Goal: Task Accomplishment & Management: Complete application form

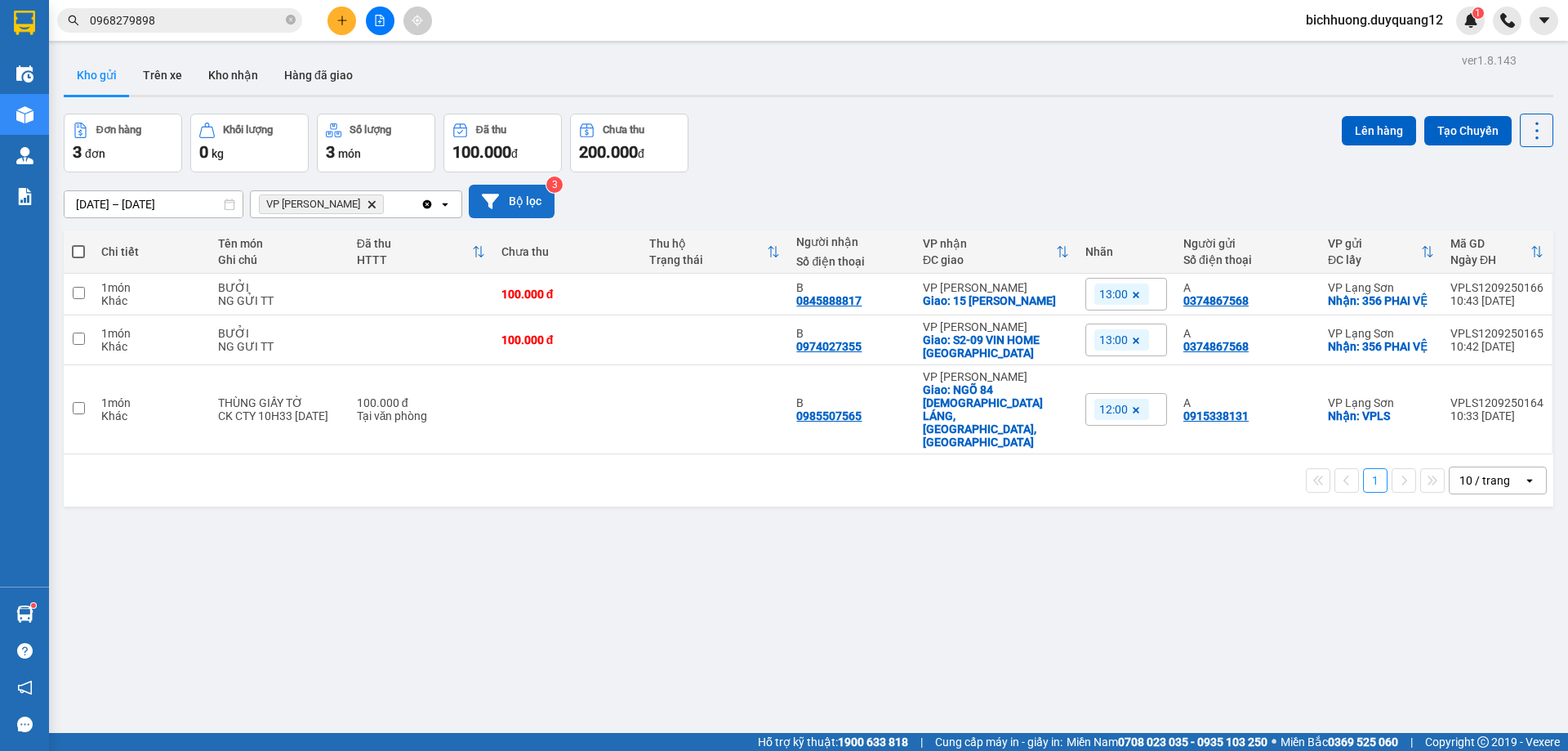
click at [520, 201] on button "Bộ lọc" at bounding box center [512, 201] width 86 height 33
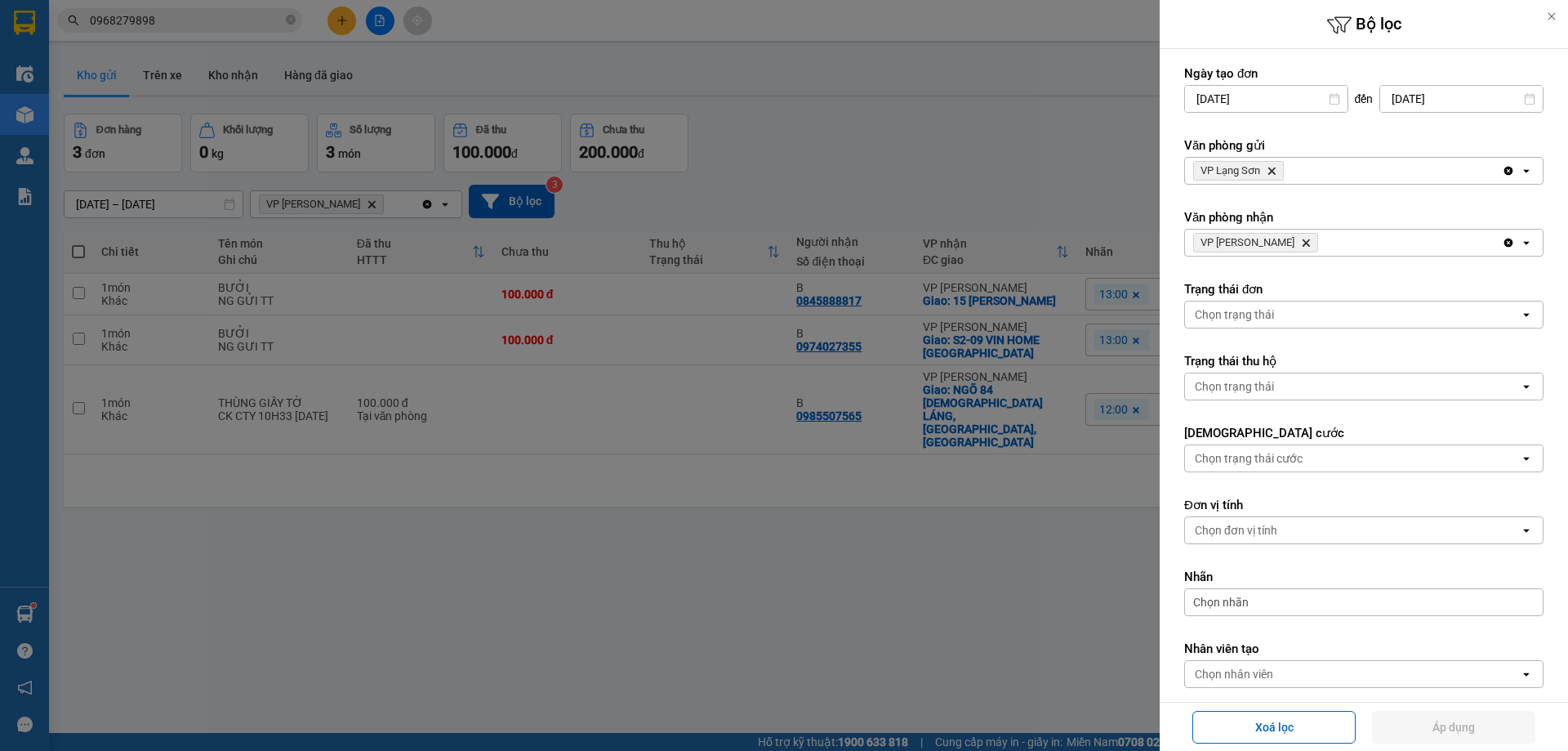
click at [1124, 190] on div at bounding box center [784, 376] width 1568 height 751
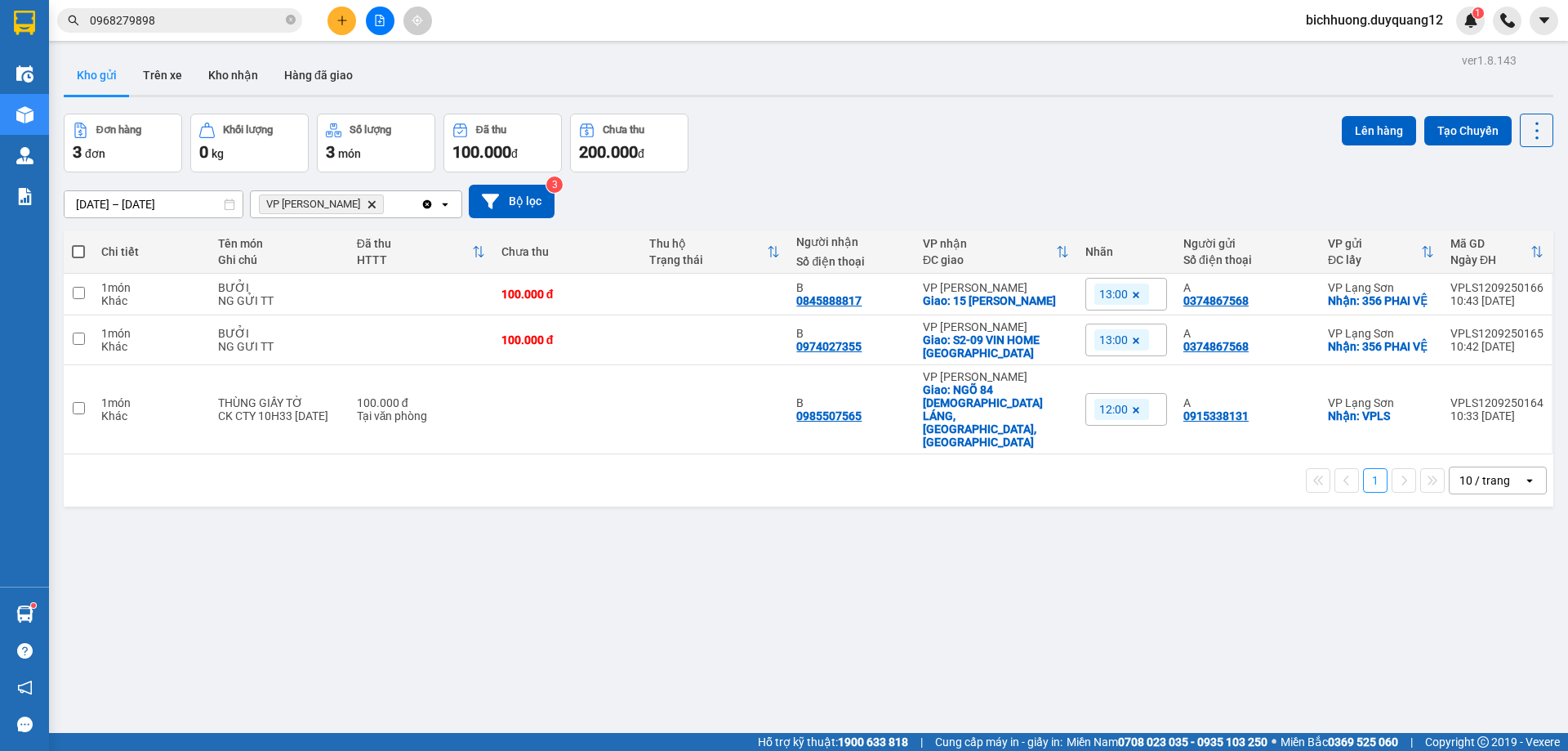
click at [96, 80] on button "Kho gửi" at bounding box center [96, 75] width 66 height 39
click at [166, 75] on button "Trên xe" at bounding box center [163, 75] width 65 height 39
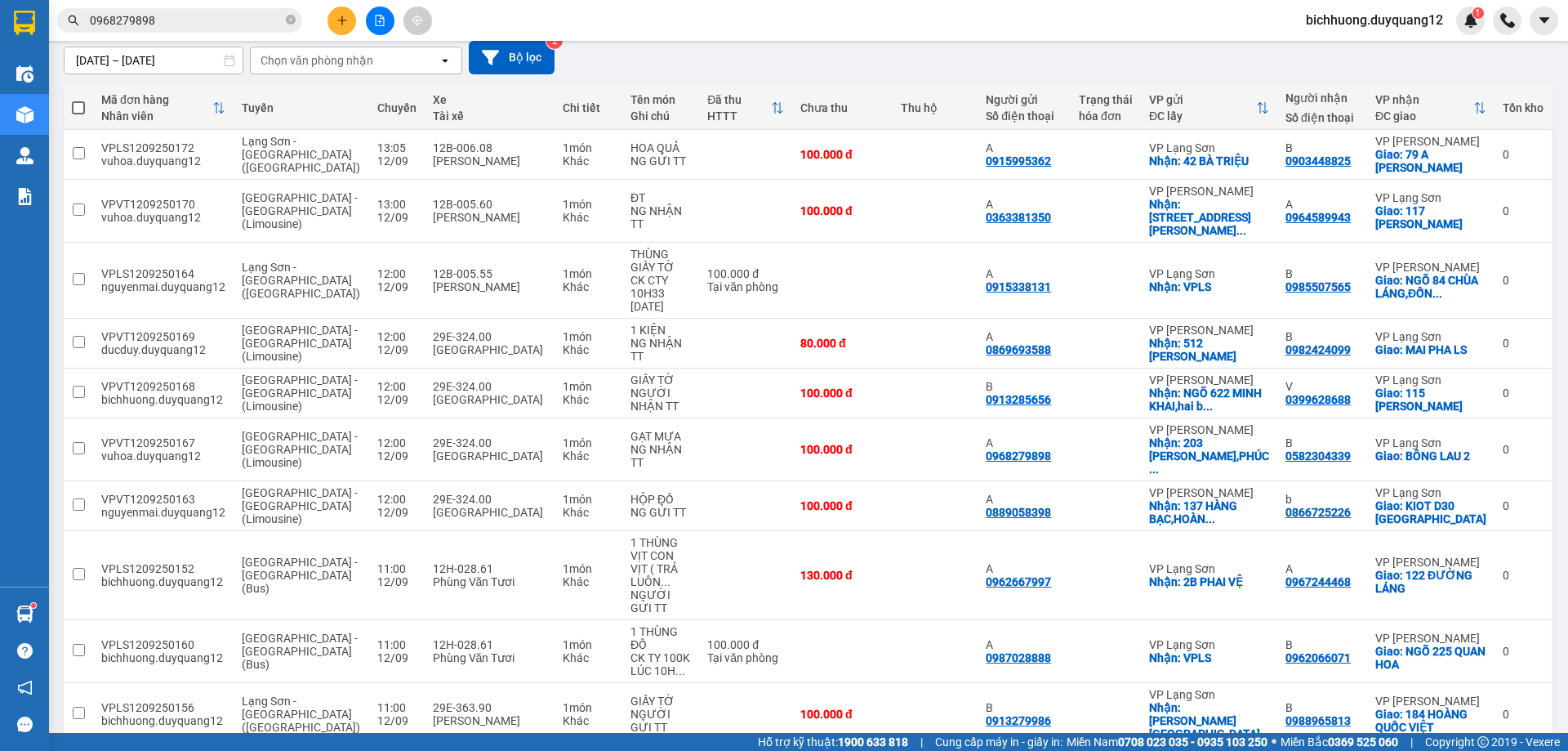
scroll to position [146, 0]
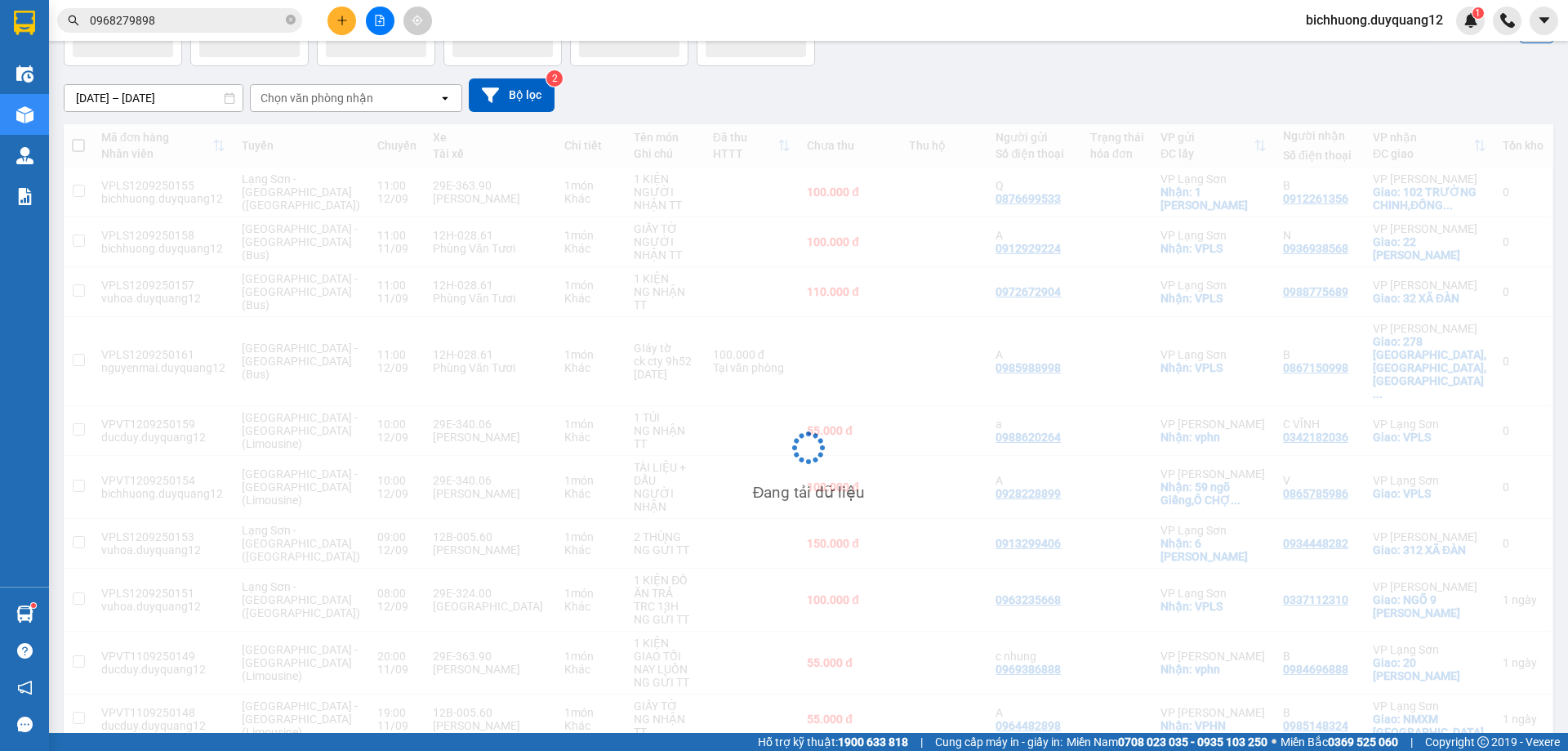
scroll to position [106, 0]
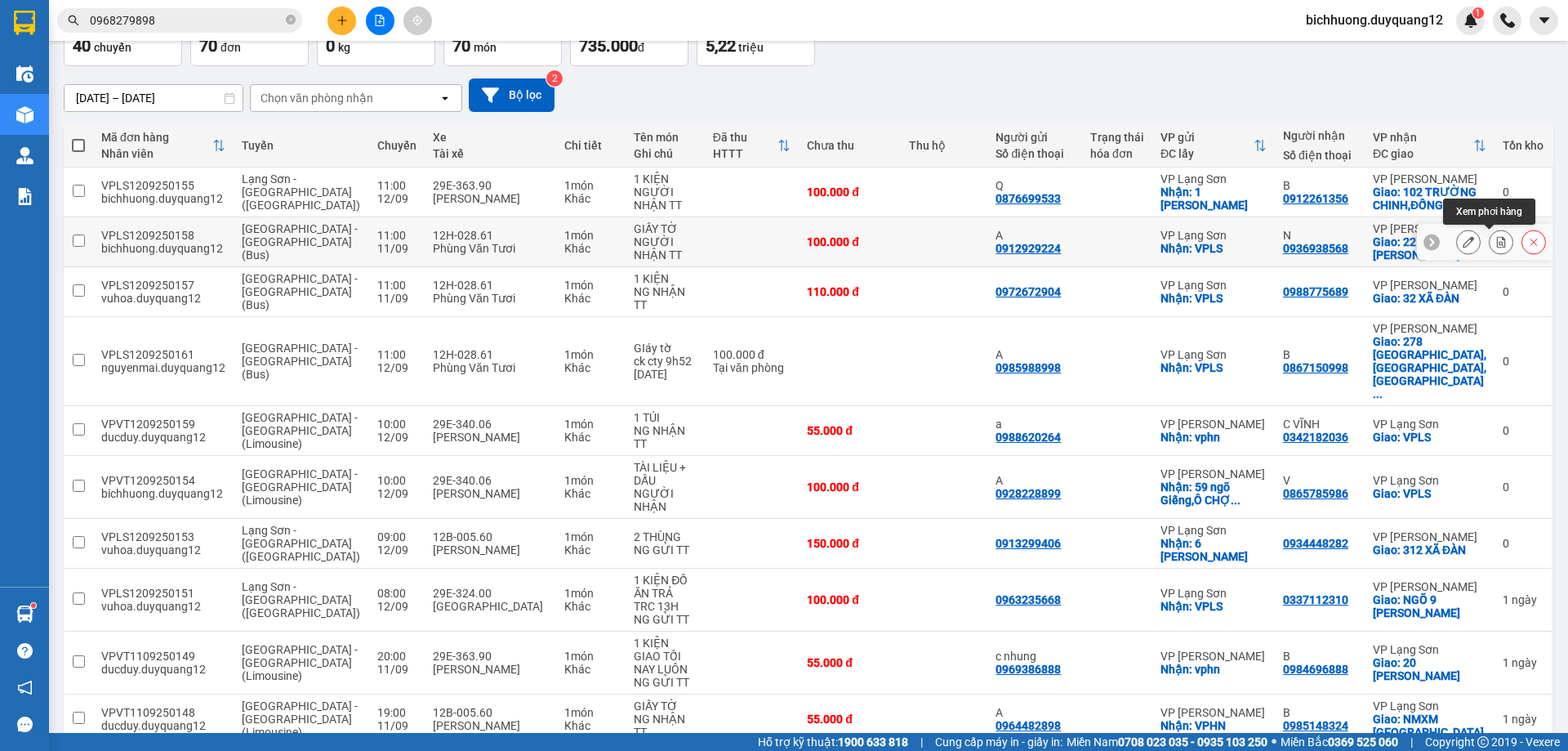
click at [1495, 241] on icon at bounding box center [1500, 241] width 11 height 11
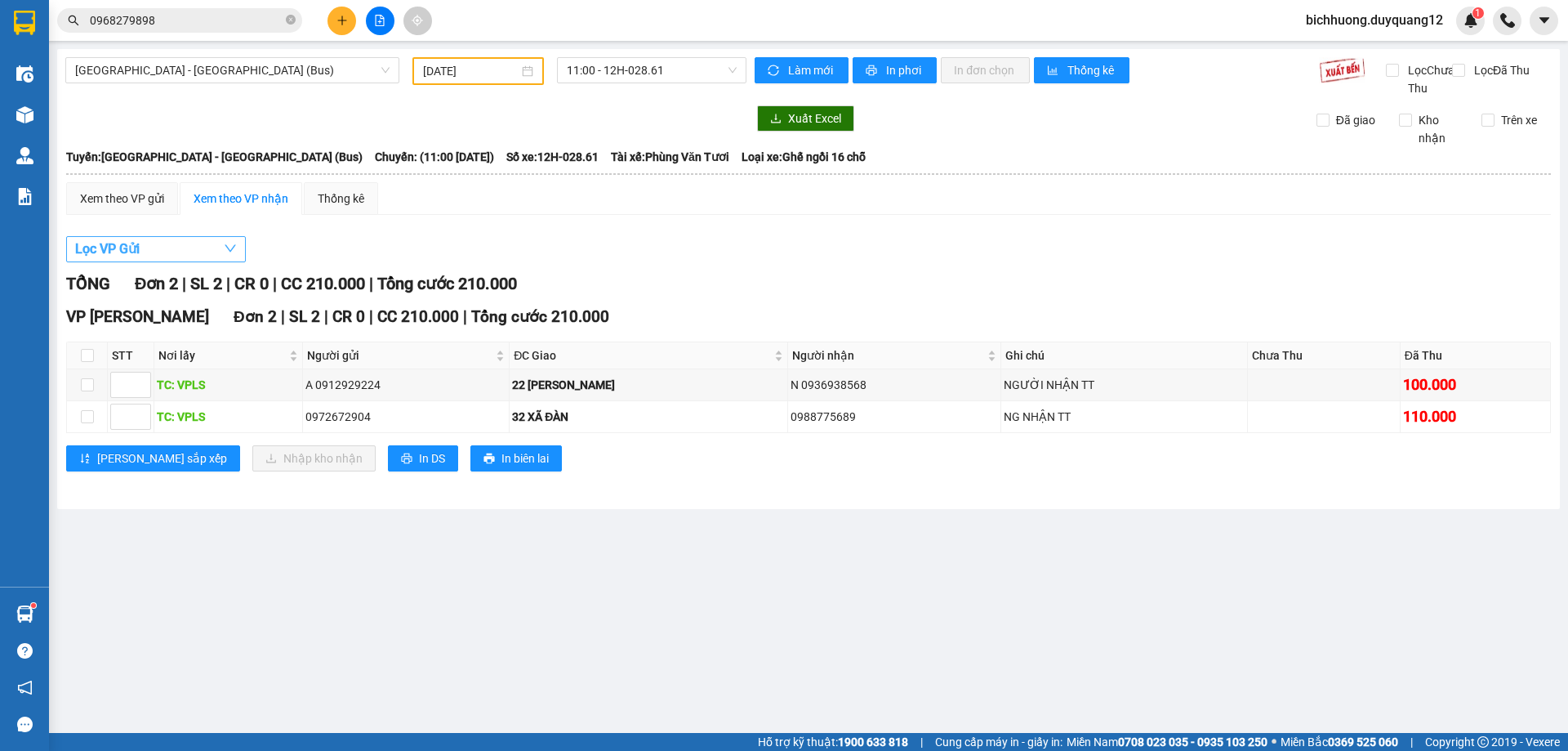
click at [212, 262] on button "Lọc VP Gửi" at bounding box center [156, 249] width 180 height 27
click at [147, 207] on div "Xem theo VP gửi" at bounding box center [122, 198] width 84 height 18
click at [227, 253] on icon "down" at bounding box center [230, 249] width 11 height 8
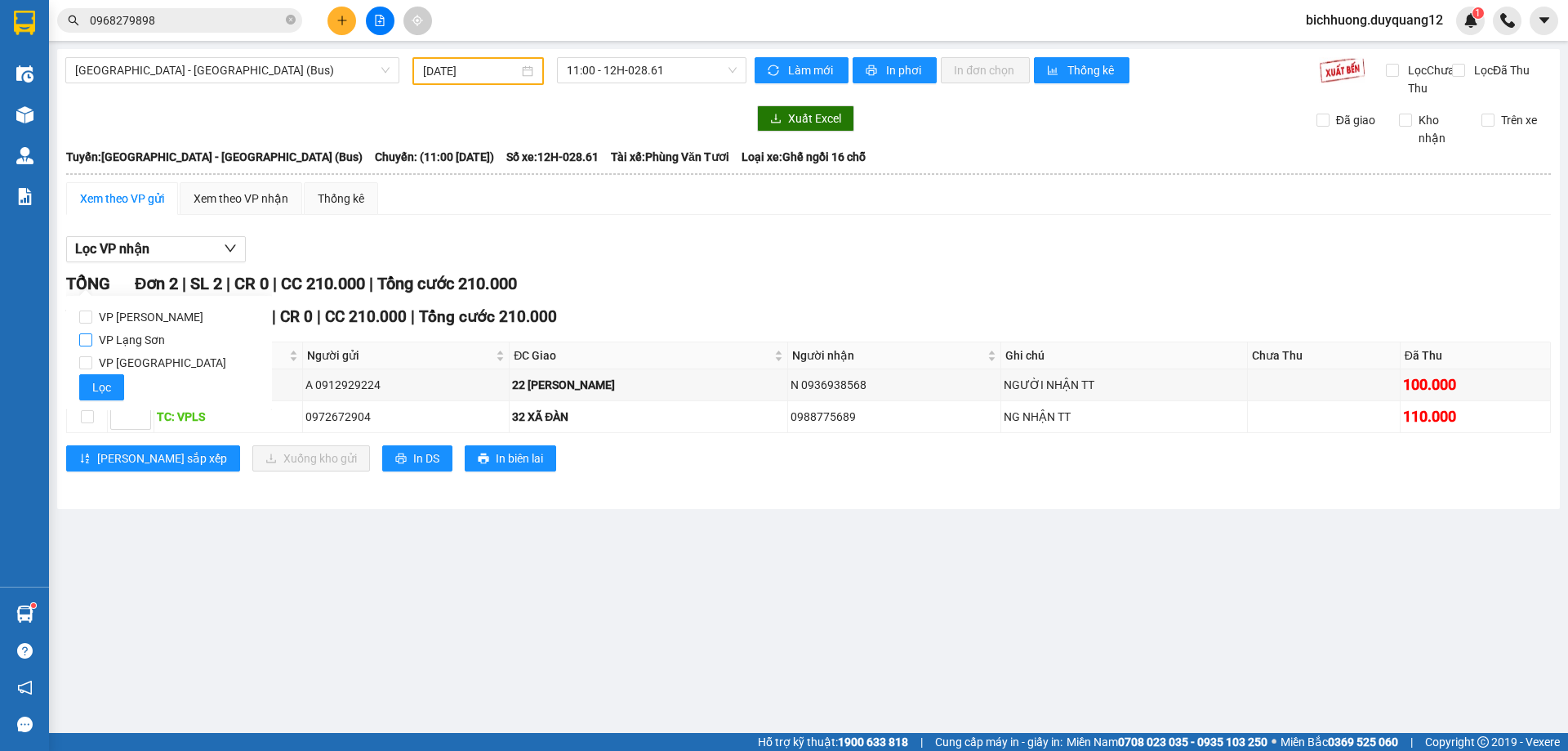
click at [87, 342] on input "VP Lạng Sơn" at bounding box center [85, 339] width 13 height 13
checkbox input "true"
click at [763, 297] on div "TỔNG Đơn 2 | SL 2 | CR 0 | CC 210.000 | Tổng cước 210.000" at bounding box center [808, 284] width 1485 height 26
click at [84, 392] on input "checkbox" at bounding box center [87, 384] width 13 height 13
checkbox input "true"
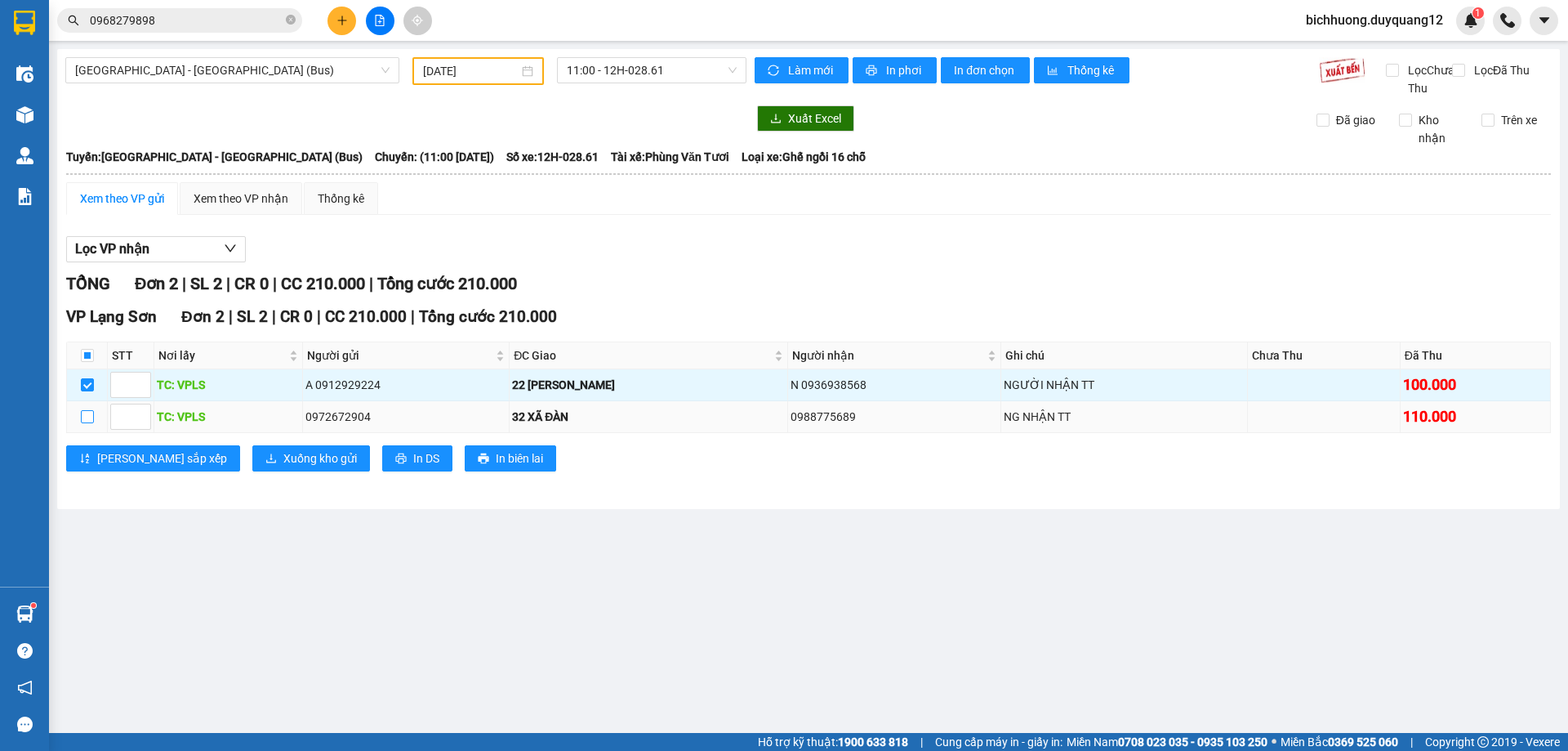
click at [83, 424] on input "checkbox" at bounding box center [87, 417] width 13 height 13
checkbox input "true"
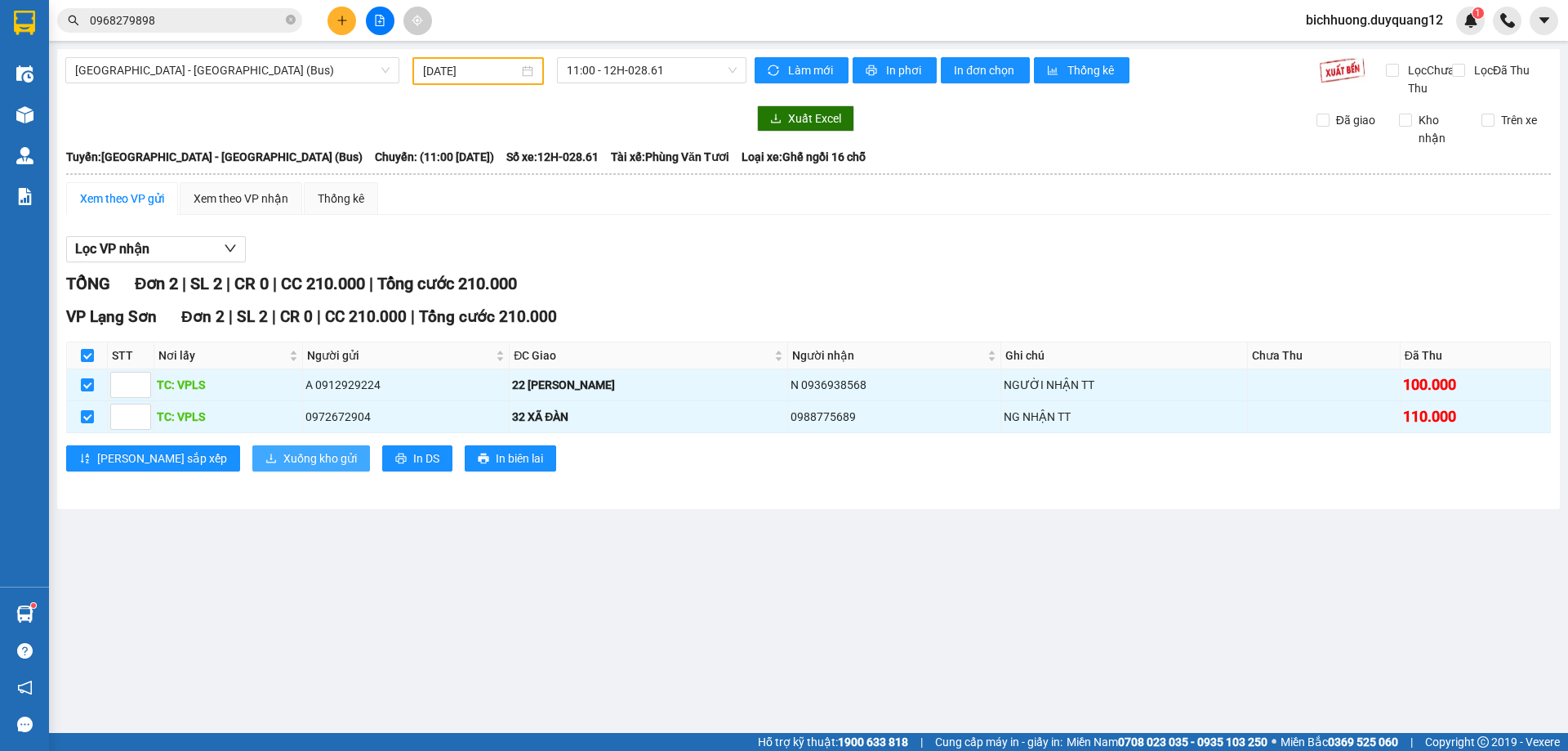
click at [284, 467] on span "Xuống kho gửi" at bounding box center [320, 458] width 74 height 18
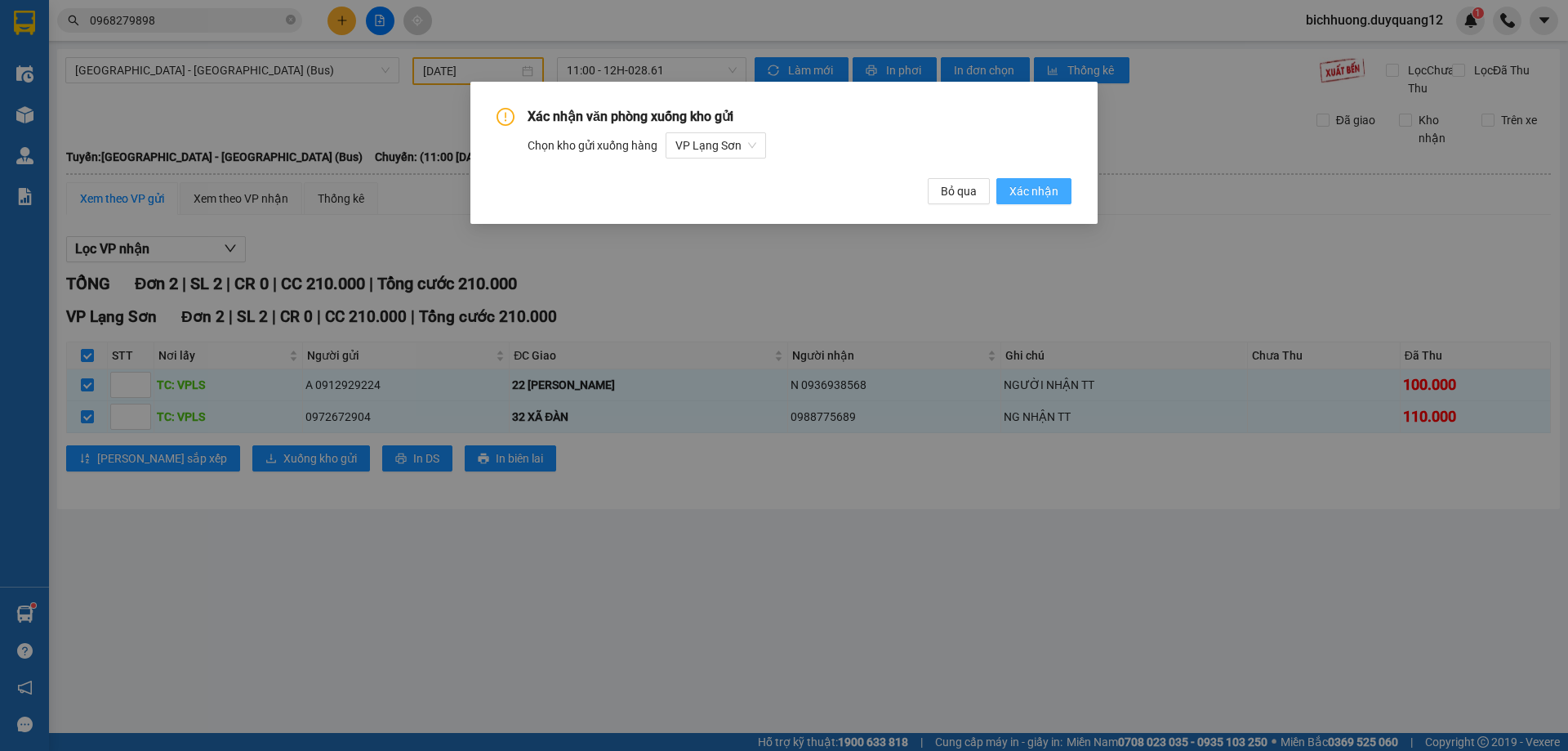
click at [1060, 195] on button "Xác nhận" at bounding box center [1034, 191] width 75 height 27
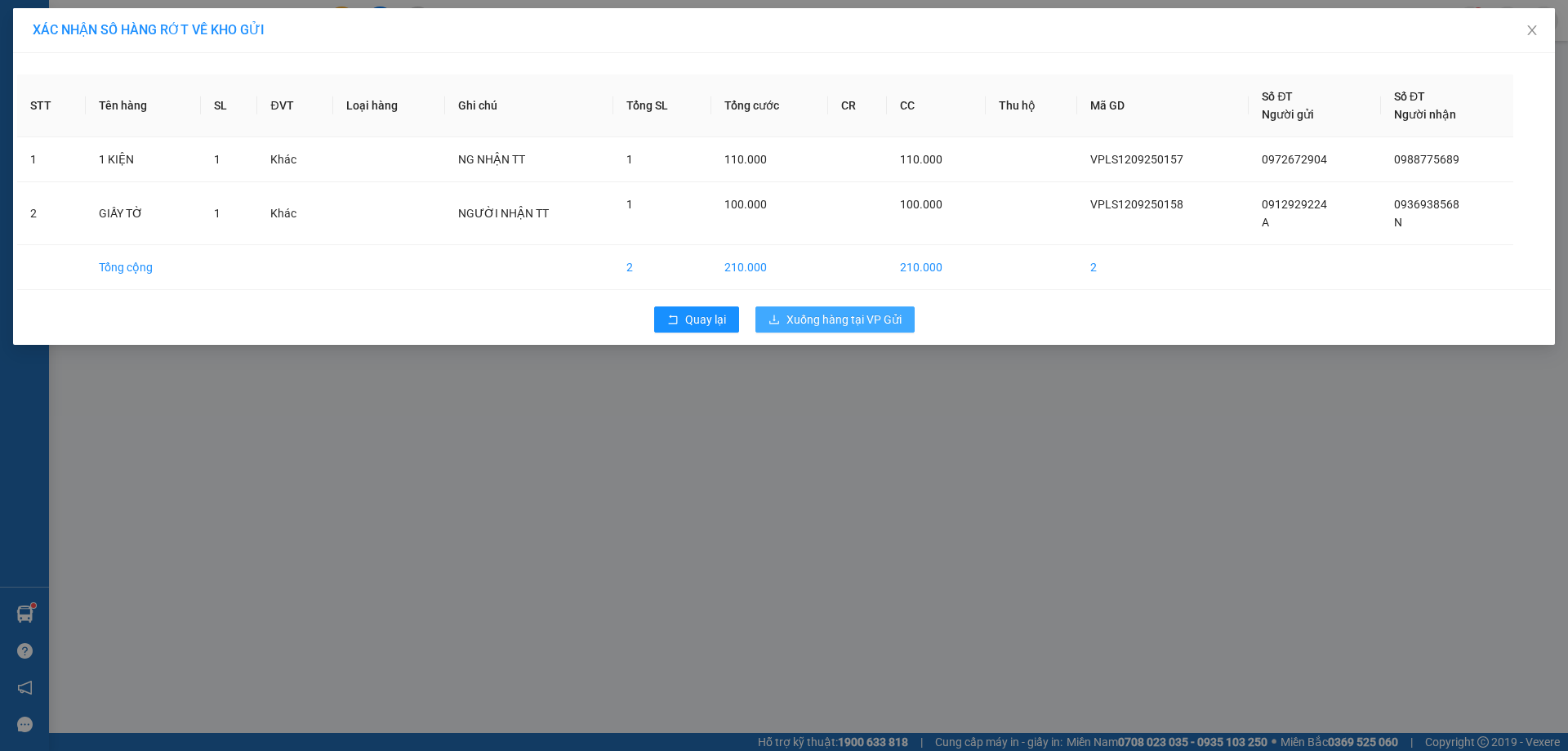
click at [820, 317] on span "Xuống hàng tại VP Gửi" at bounding box center [844, 319] width 115 height 18
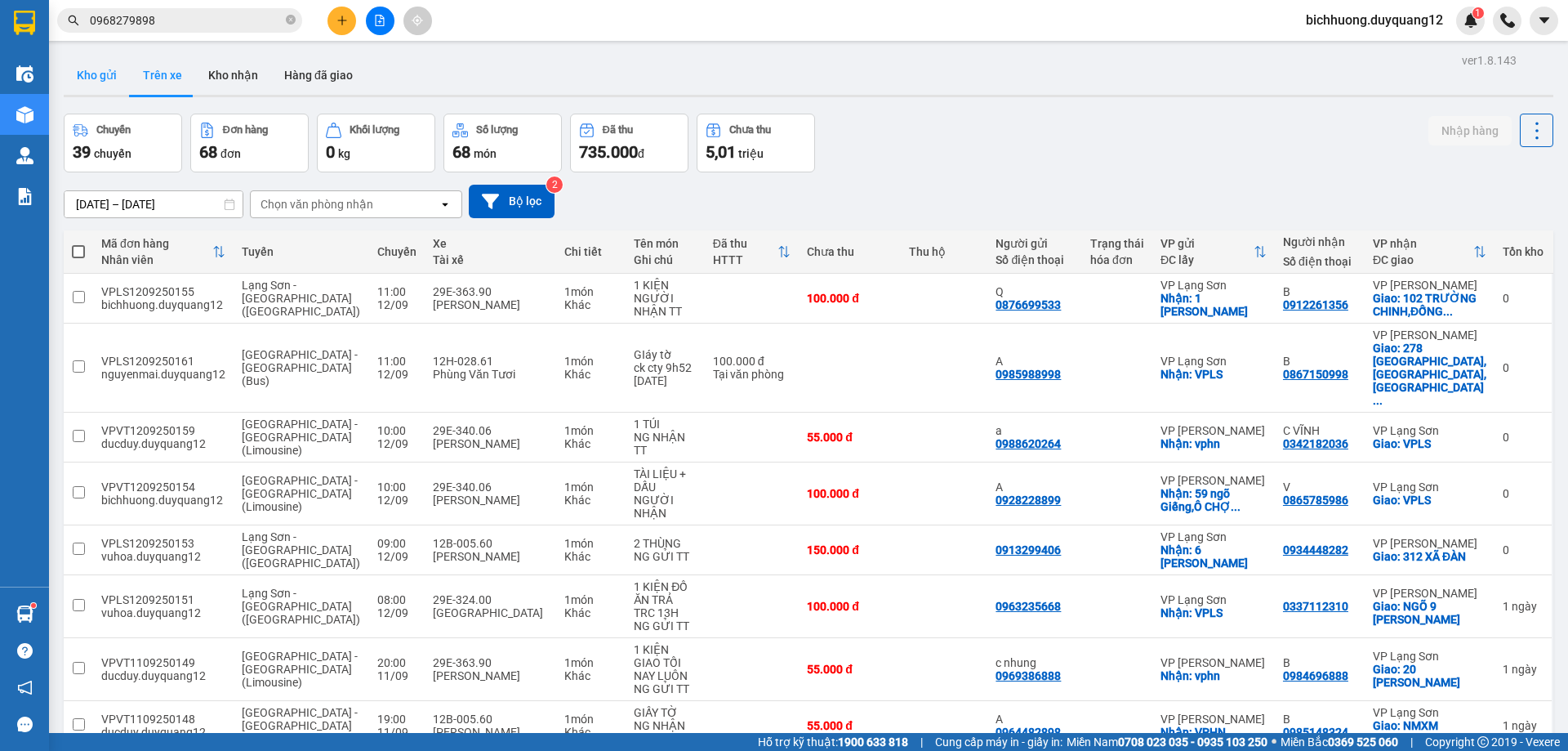
click at [93, 76] on button "Kho gửi" at bounding box center [96, 75] width 66 height 39
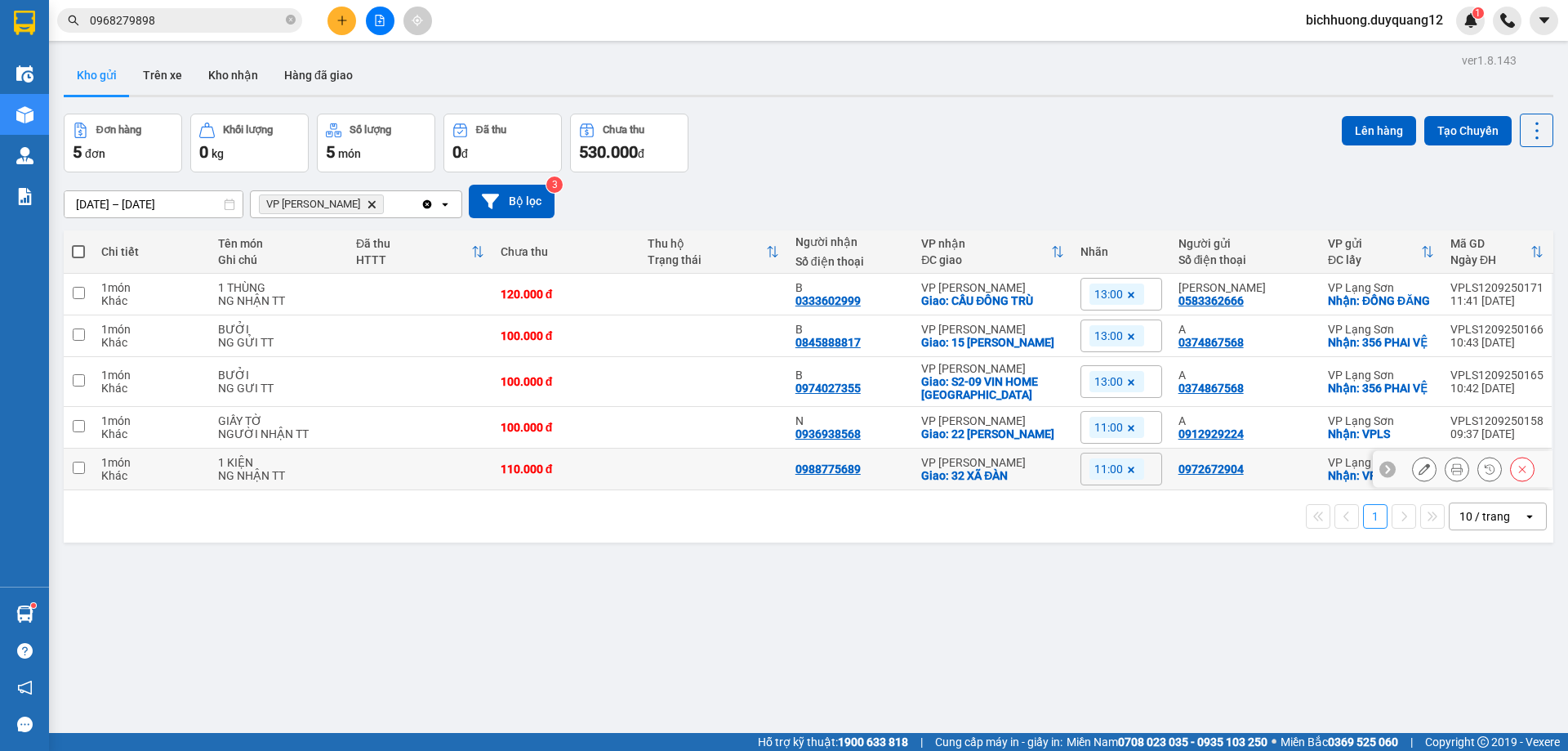
drag, startPoint x: 82, startPoint y: 479, endPoint x: 83, endPoint y: 455, distance: 24.0
click at [82, 474] on input "checkbox" at bounding box center [79, 468] width 12 height 12
checkbox input "true"
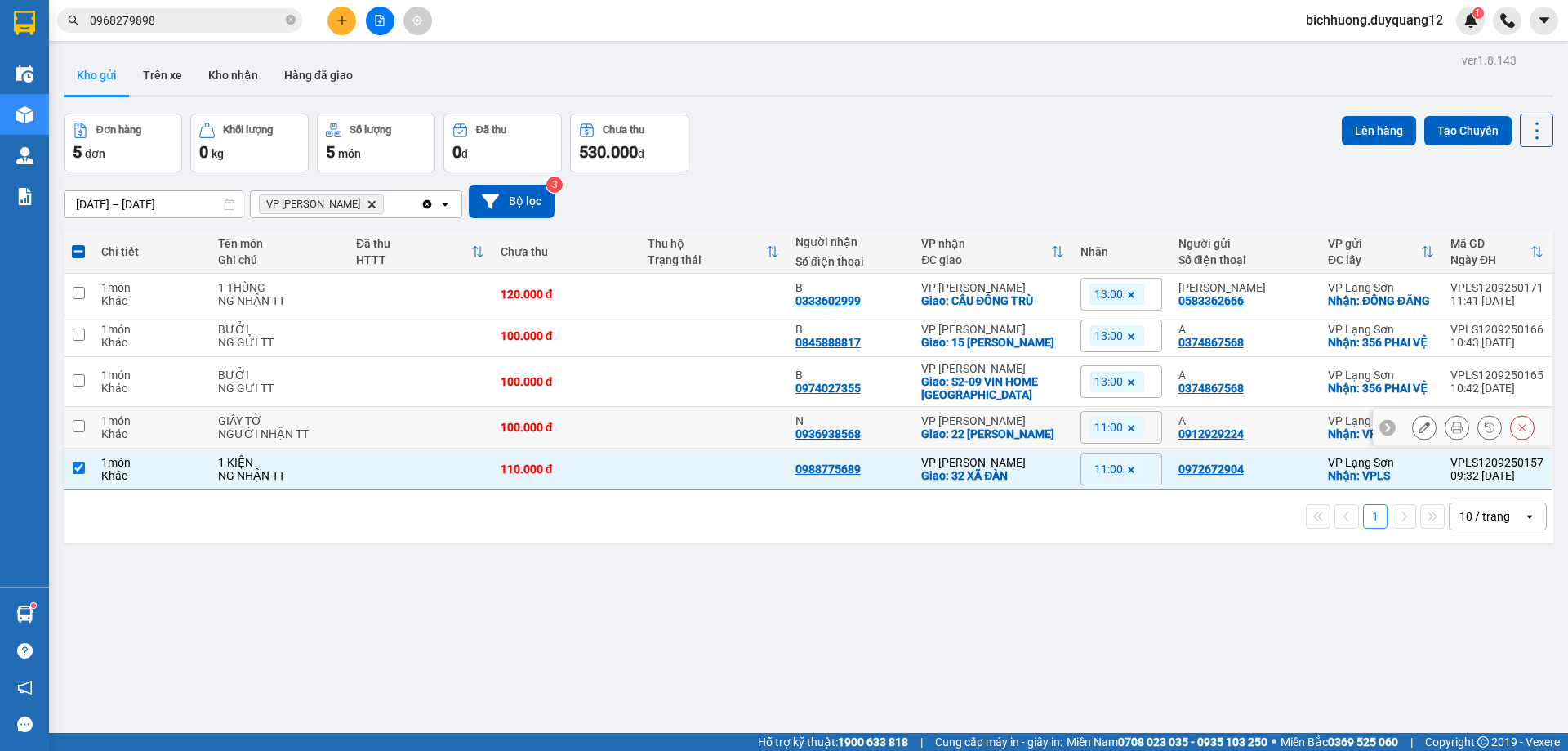
drag, startPoint x: 82, startPoint y: 436, endPoint x: 319, endPoint y: 397, distance: 240.2
click at [83, 432] on input "checkbox" at bounding box center [79, 426] width 12 height 12
checkbox input "true"
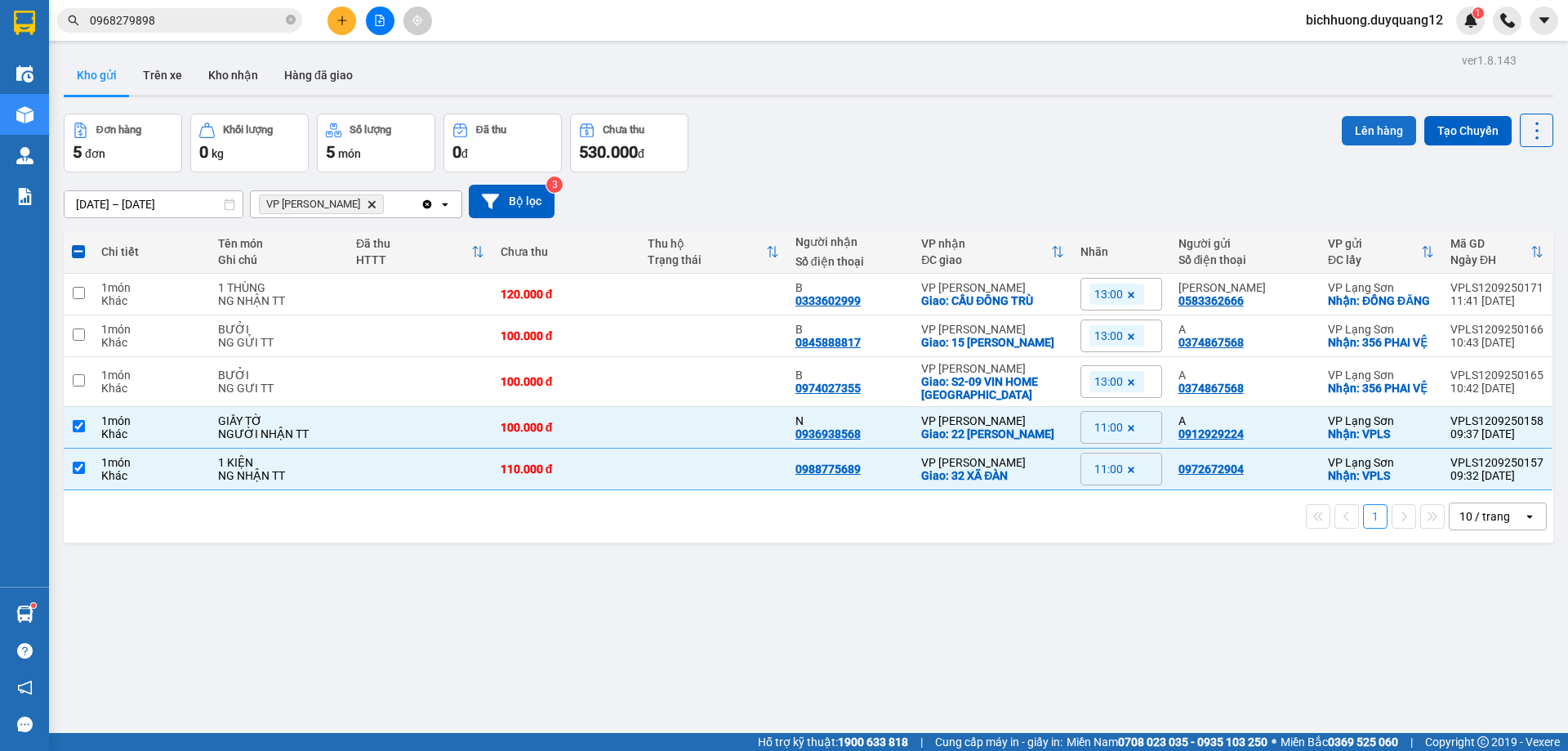
click at [1373, 131] on button "Lên hàng" at bounding box center [1379, 130] width 75 height 29
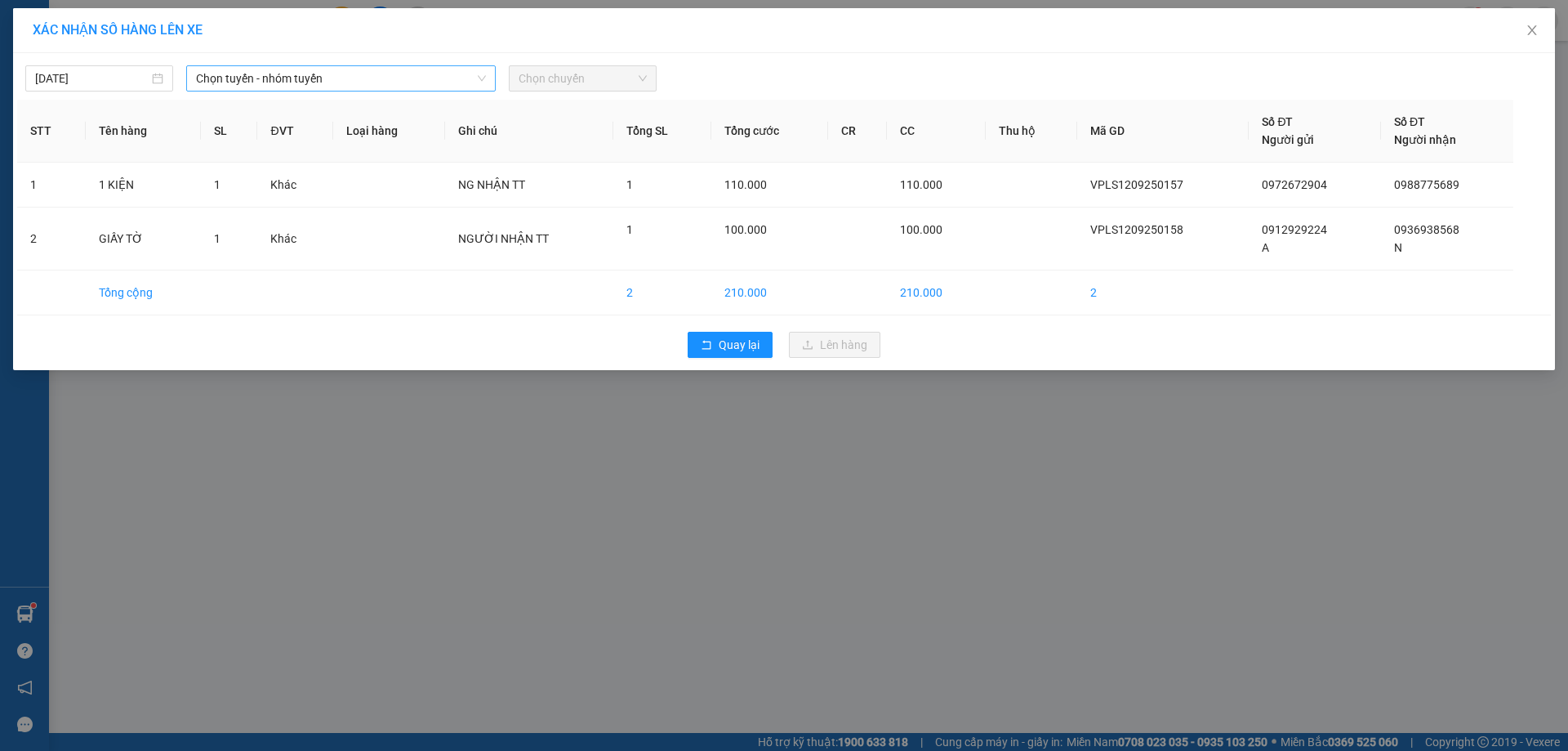
click at [479, 81] on icon "down" at bounding box center [482, 78] width 9 height 9
click at [472, 80] on span "Chọn tuyến - nhóm tuyến" at bounding box center [341, 78] width 290 height 25
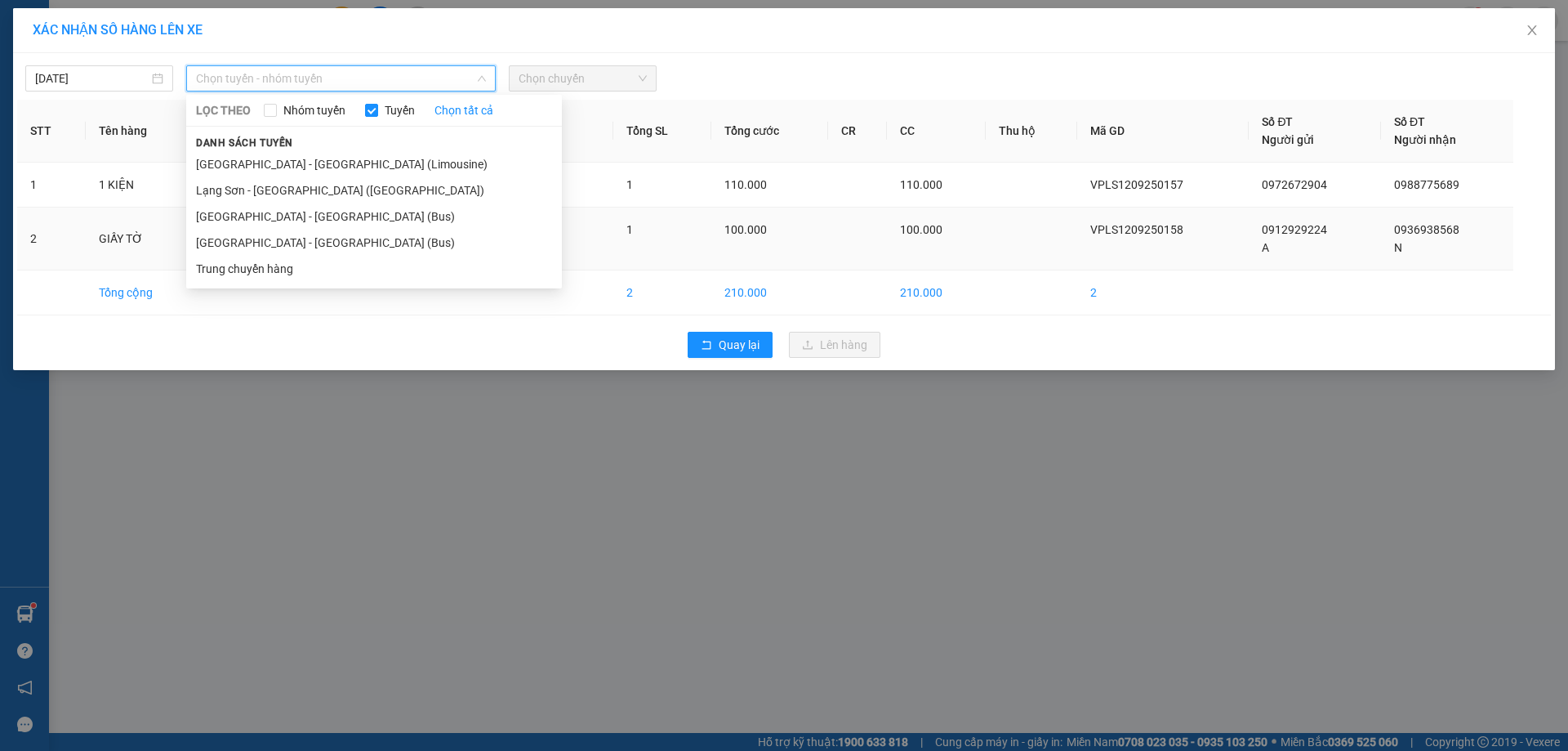
drag, startPoint x: 230, startPoint y: 245, endPoint x: 254, endPoint y: 245, distance: 24.0
click at [233, 245] on li "[GEOGRAPHIC_DATA] - [GEOGRAPHIC_DATA] (Bus)" at bounding box center [374, 243] width 375 height 27
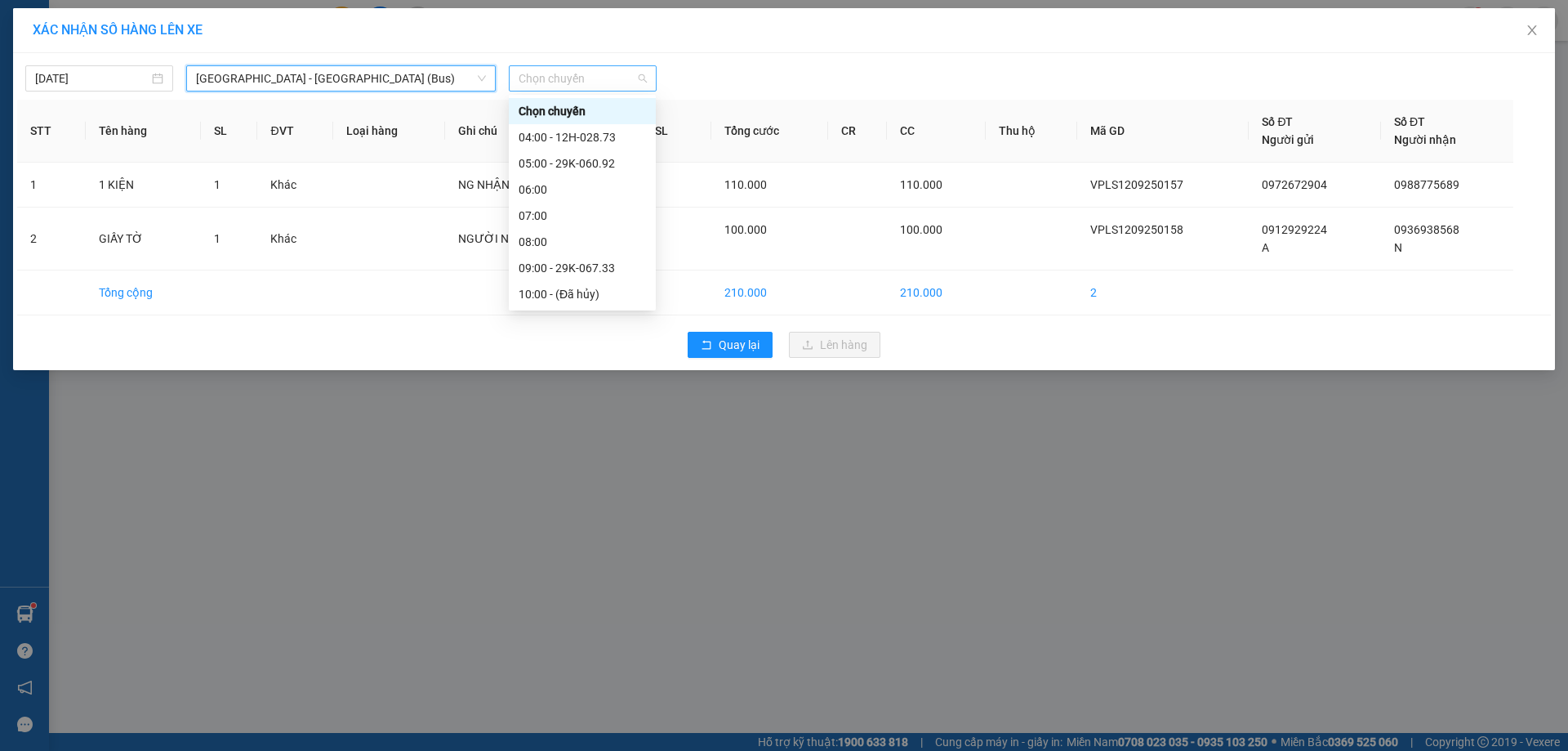
click at [638, 81] on span "Chọn chuyến" at bounding box center [583, 78] width 129 height 25
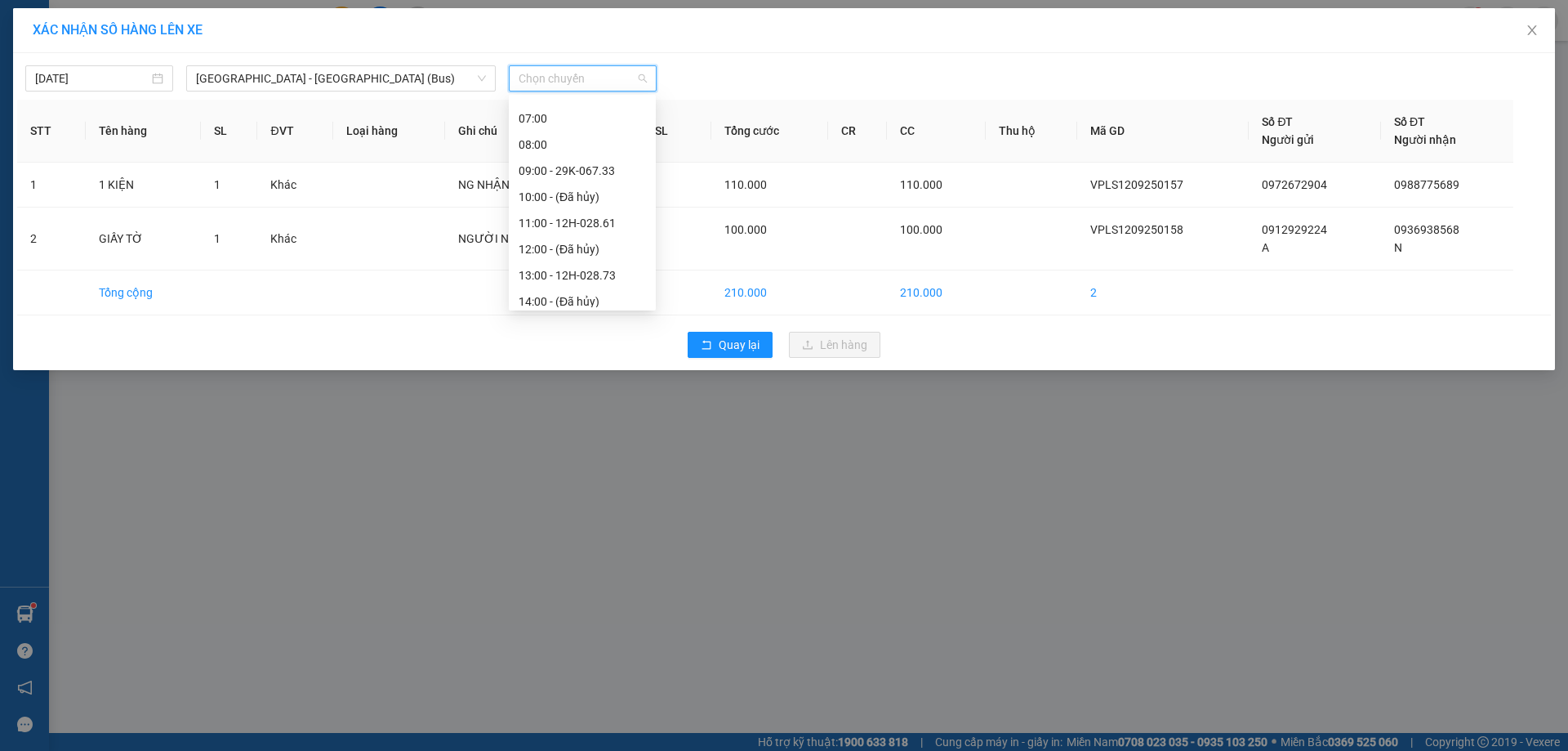
scroll to position [105, 0]
click at [545, 220] on div "11:00 - 12H-028.61" at bounding box center [582, 214] width 128 height 18
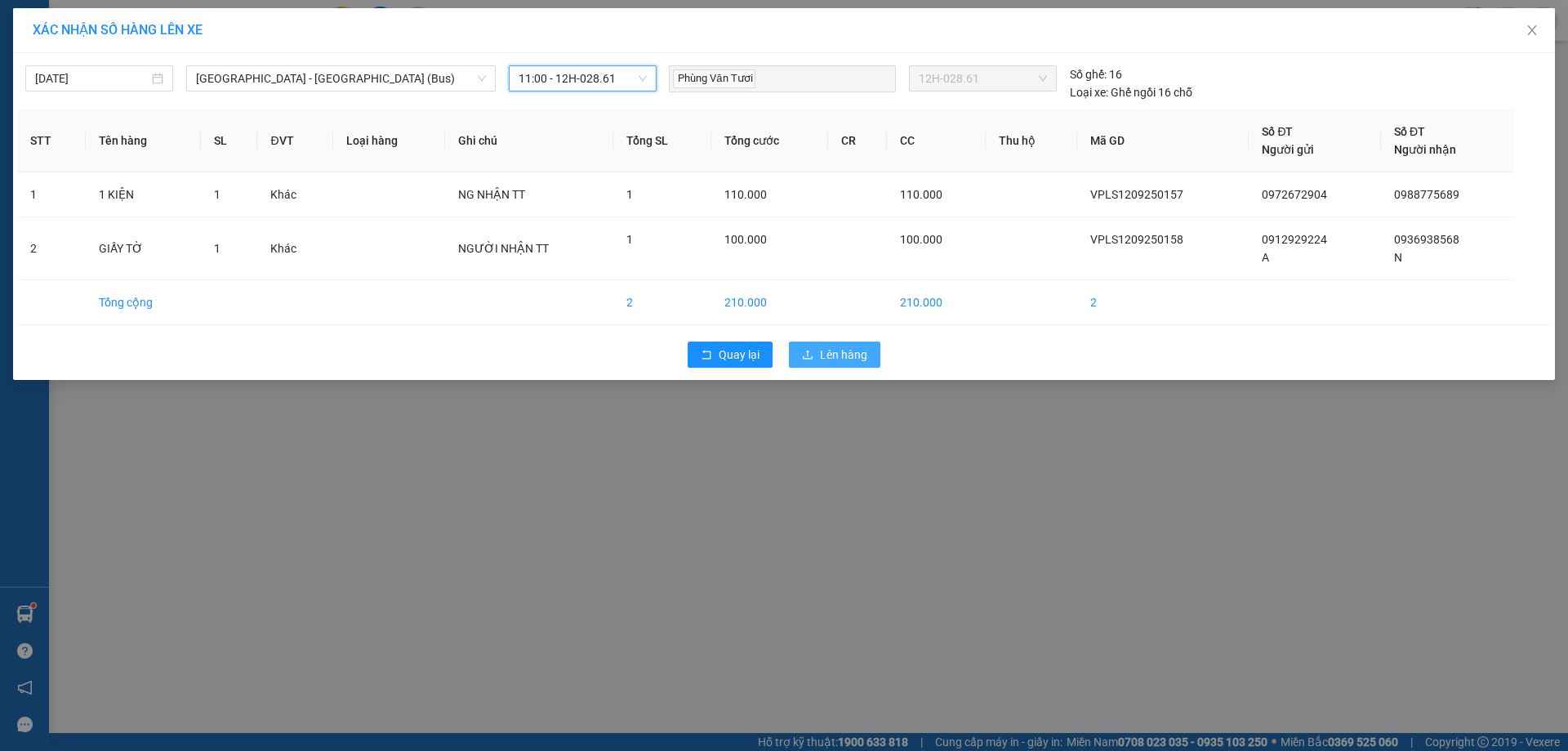
click at [844, 357] on span "Lên hàng" at bounding box center [843, 354] width 47 height 18
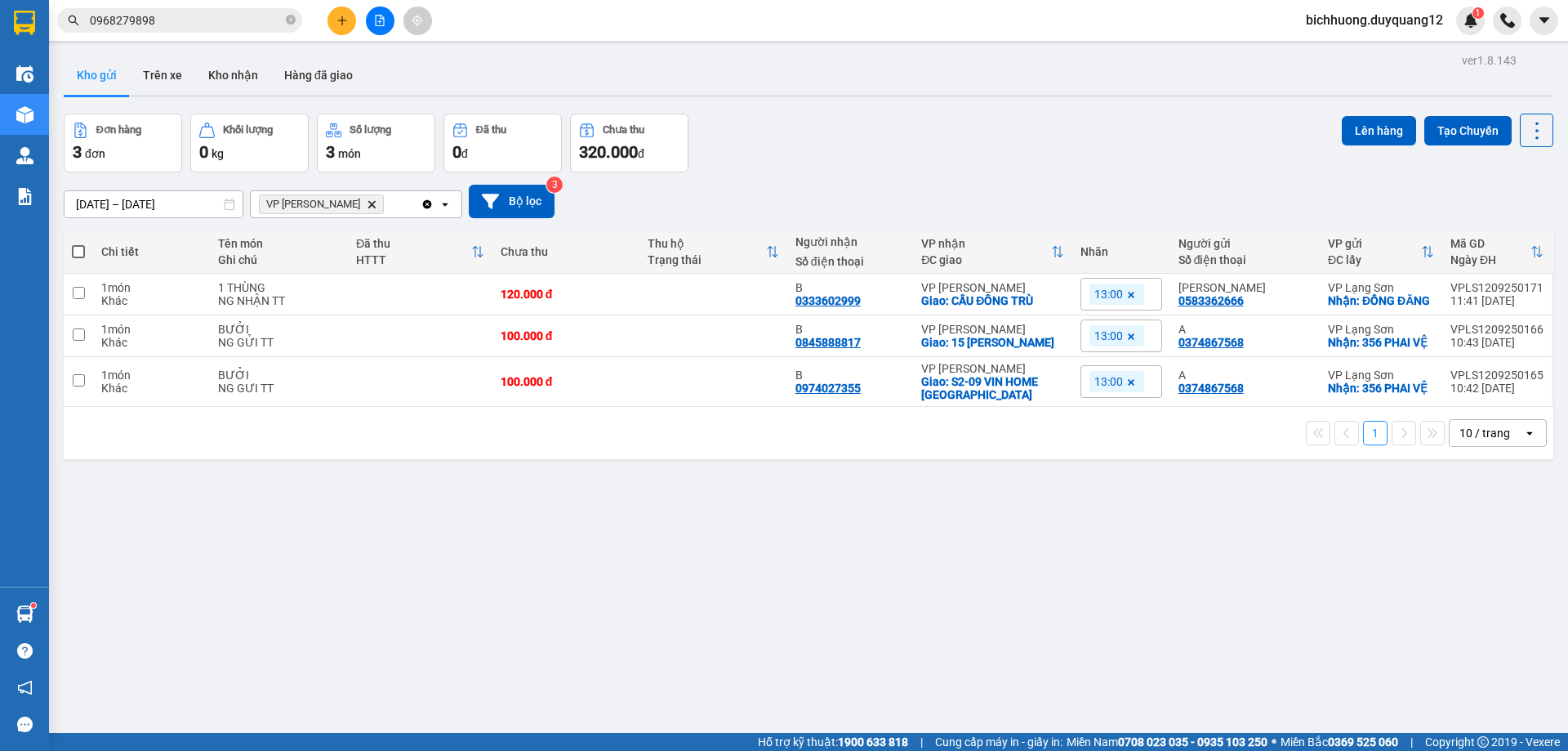
click at [341, 15] on icon "plus" at bounding box center [342, 20] width 11 height 11
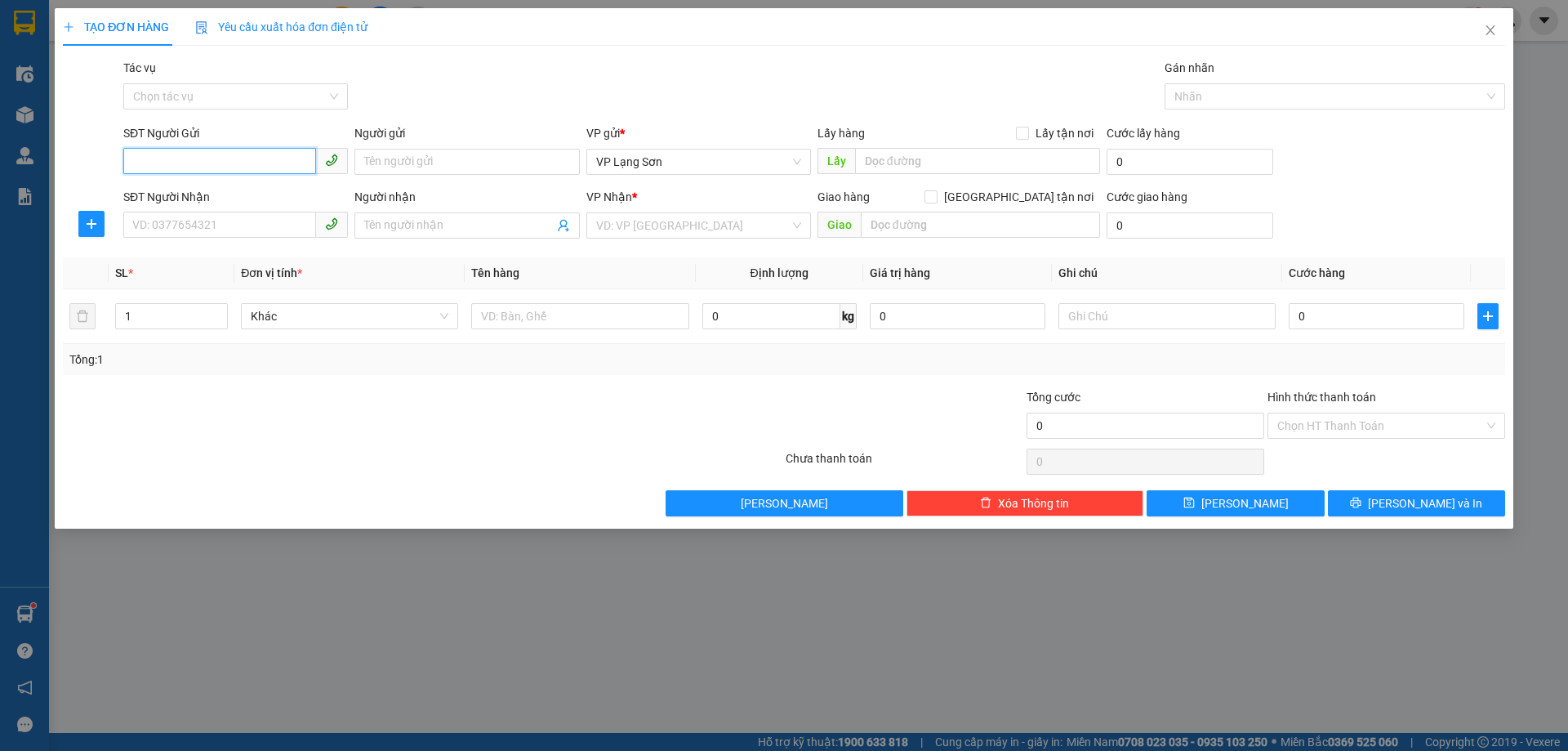
click at [215, 150] on input "SĐT Người Gửi" at bounding box center [219, 161] width 193 height 27
type input "0824119969"
click at [171, 199] on div "0824119969 - A" at bounding box center [235, 194] width 205 height 18
type input "A"
checkbox input "true"
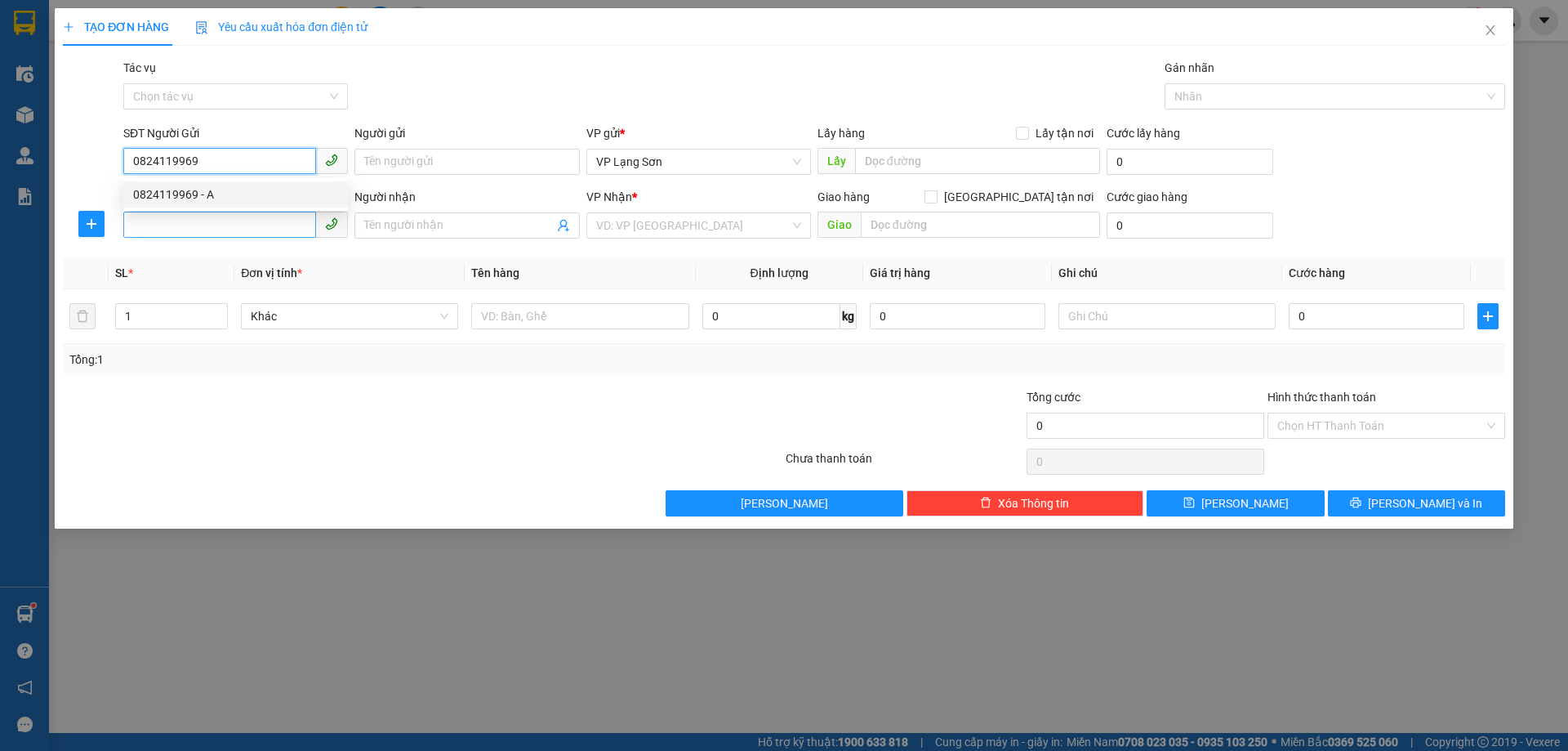
type input "VPLS"
type input "0824119969"
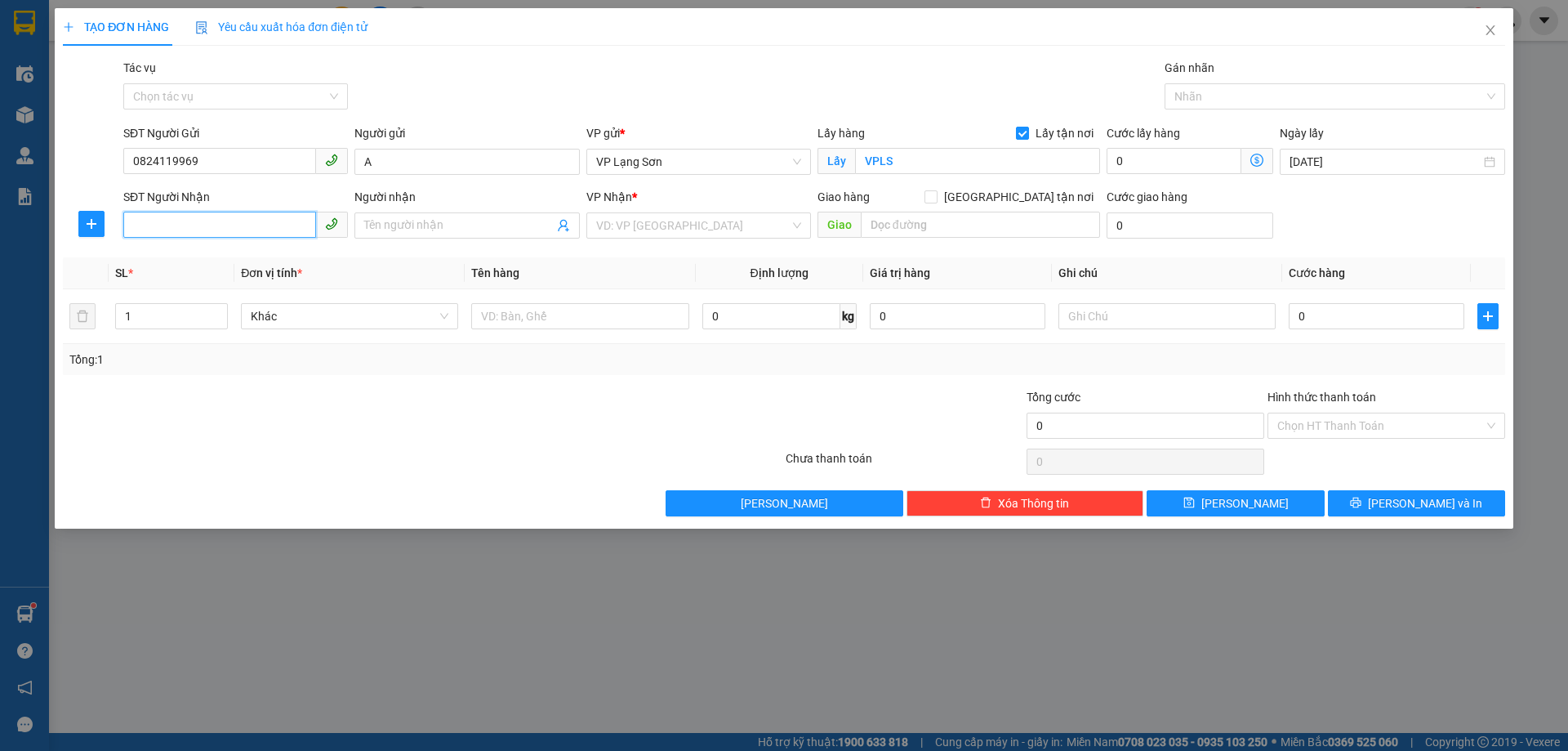
click at [183, 231] on input "SĐT Người Nhận" at bounding box center [219, 225] width 193 height 27
click at [183, 256] on div "0912745908 - B" at bounding box center [235, 258] width 205 height 18
type input "0912745908"
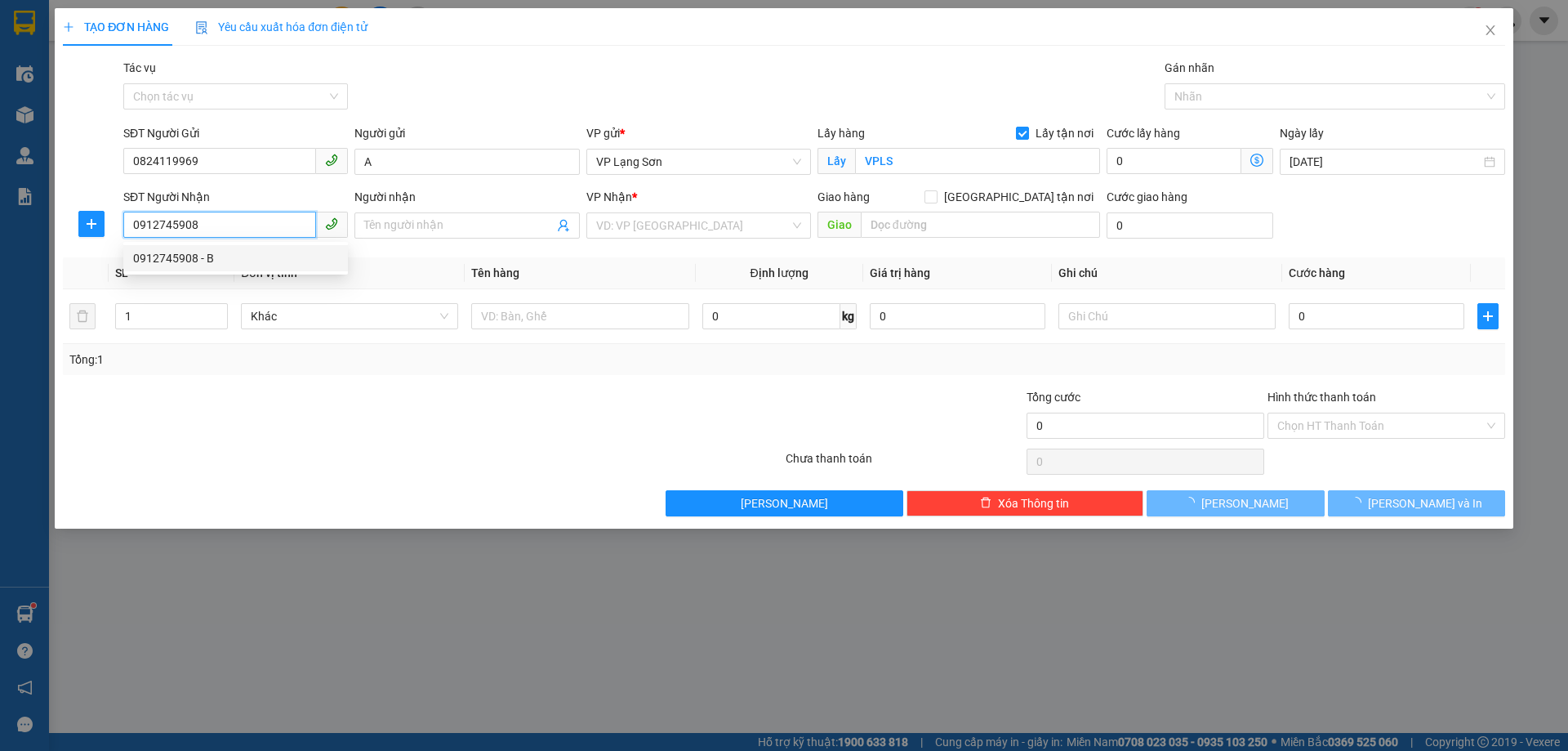
type input "B"
checkbox input "true"
type input "95 LÁNG HẠ,[GEOGRAPHIC_DATA],[GEOGRAPHIC_DATA]"
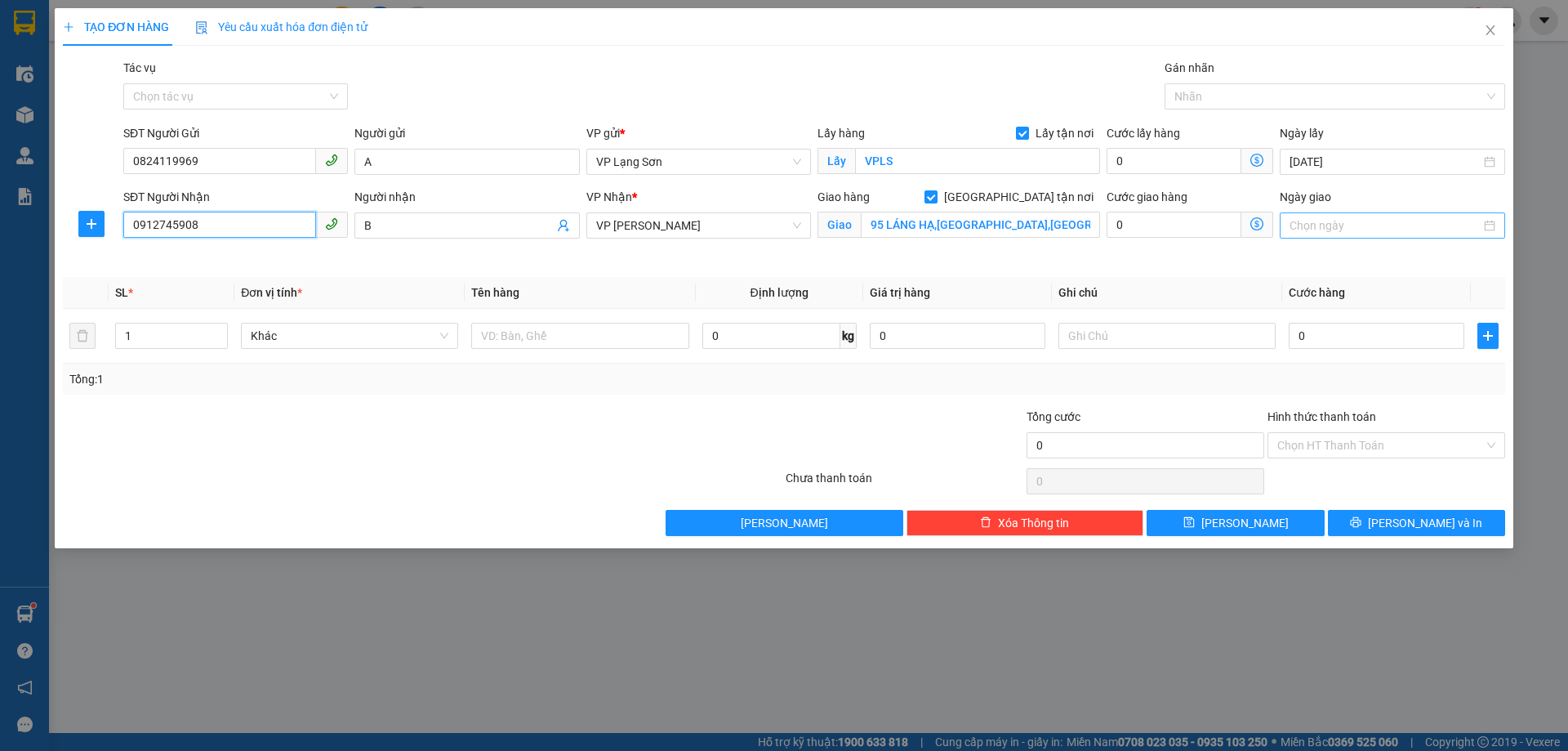
type input "0912745908"
drag, startPoint x: 1332, startPoint y: 223, endPoint x: 1379, endPoint y: 240, distance: 50.0
click at [1336, 222] on input "Ngày giao" at bounding box center [1385, 225] width 190 height 18
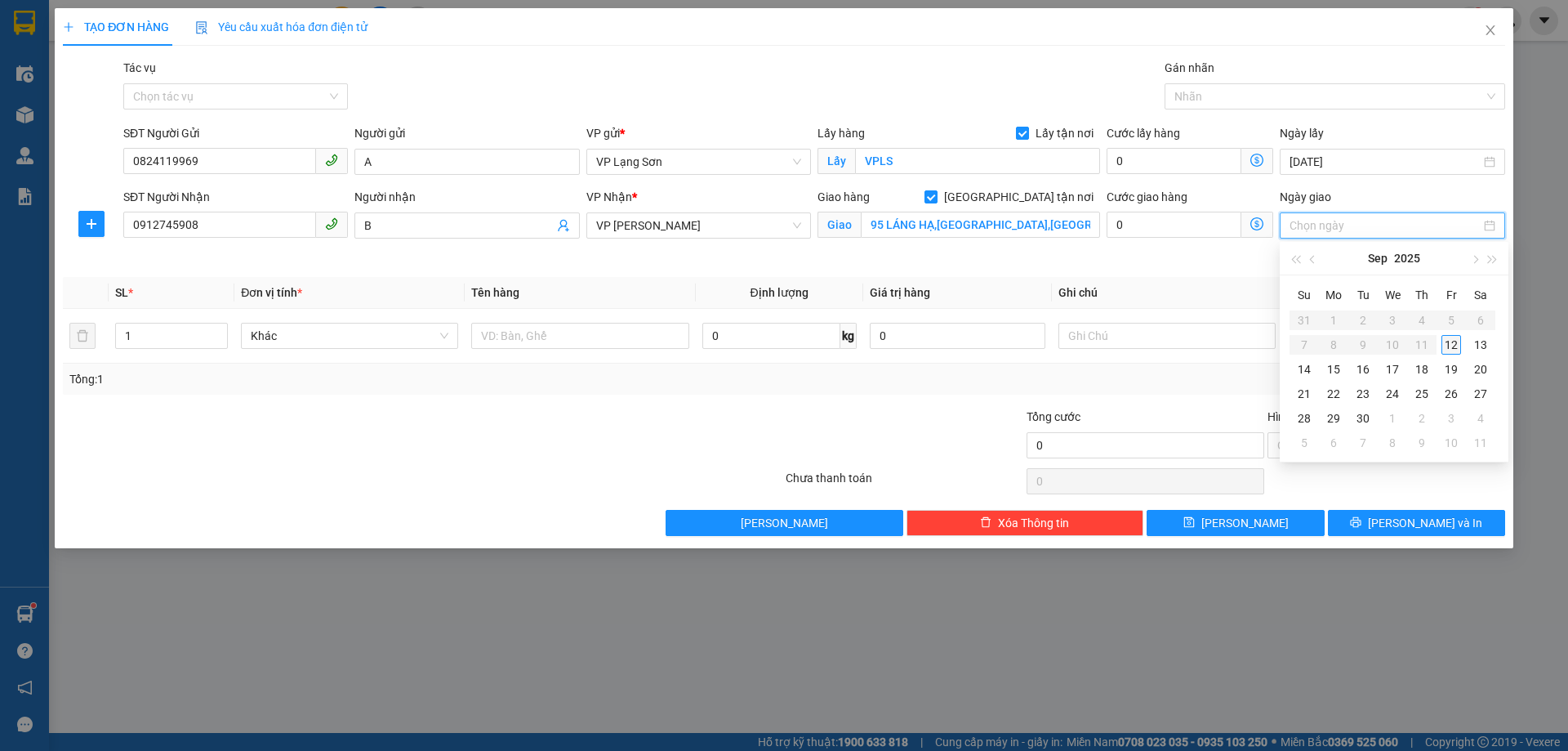
type input "[DATE]"
click at [1451, 349] on div "12" at bounding box center [1451, 345] width 20 height 20
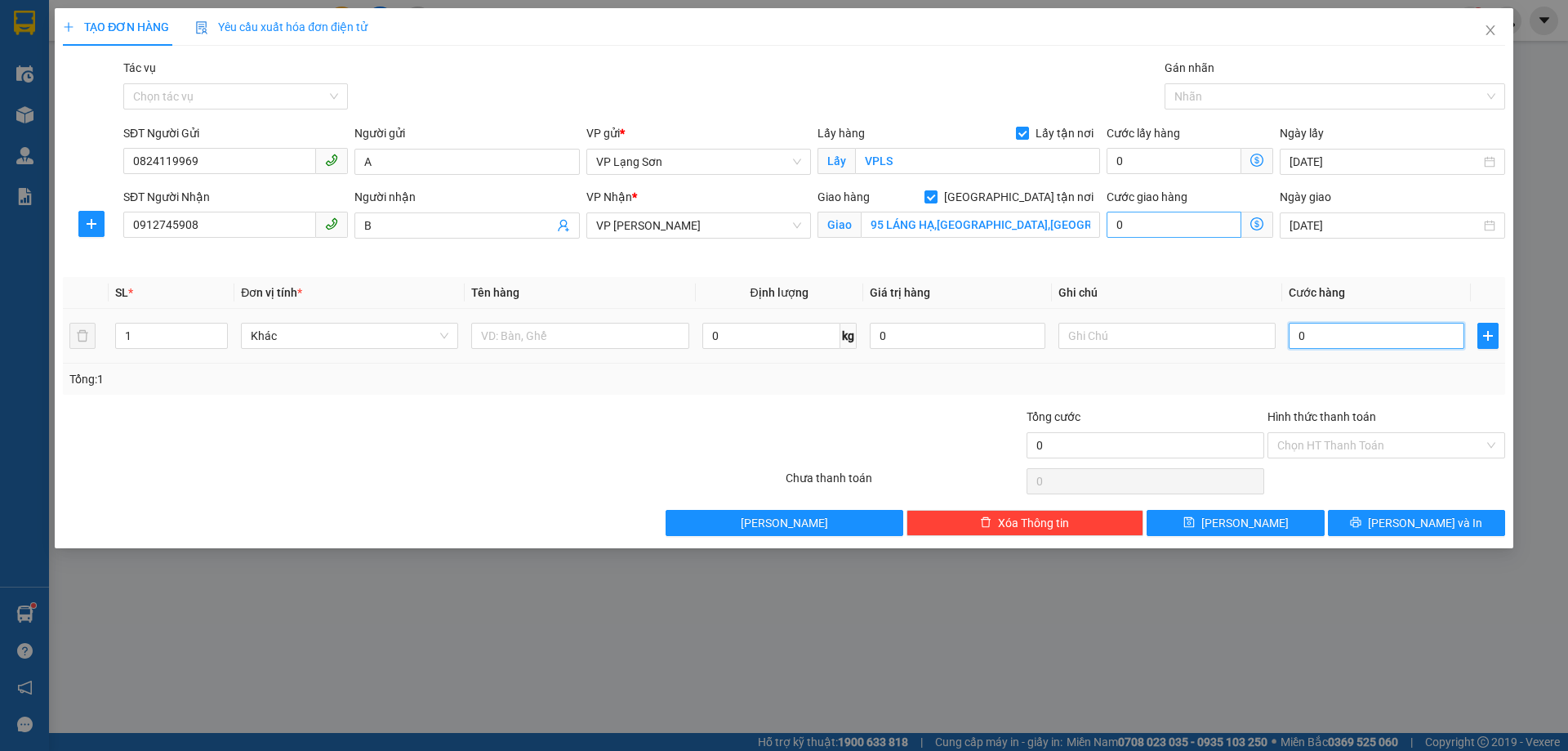
drag, startPoint x: 1336, startPoint y: 345, endPoint x: 1211, endPoint y: 233, distance: 167.8
click at [1336, 343] on input "0" at bounding box center [1376, 336] width 176 height 27
type input "1"
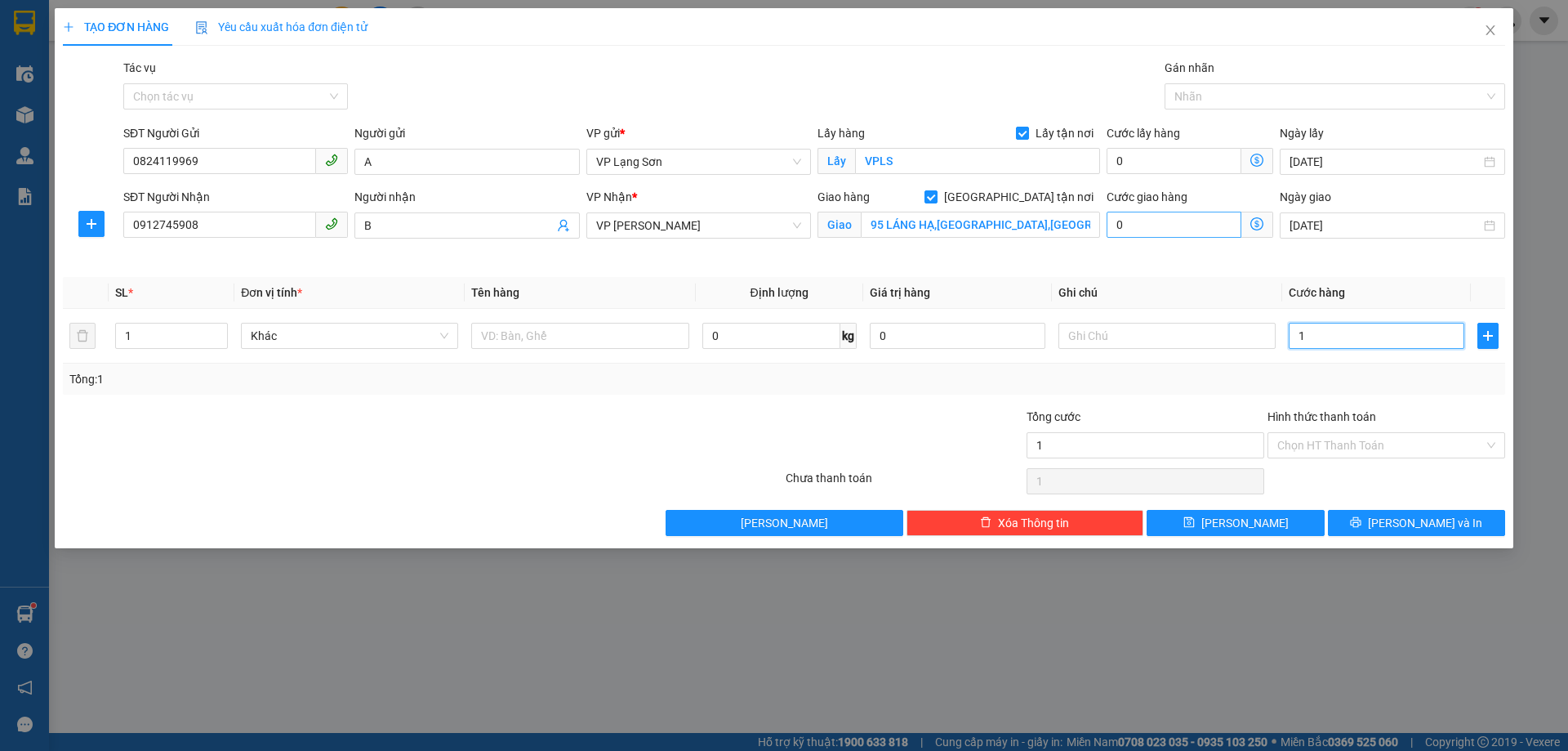
type input "10"
type input "100"
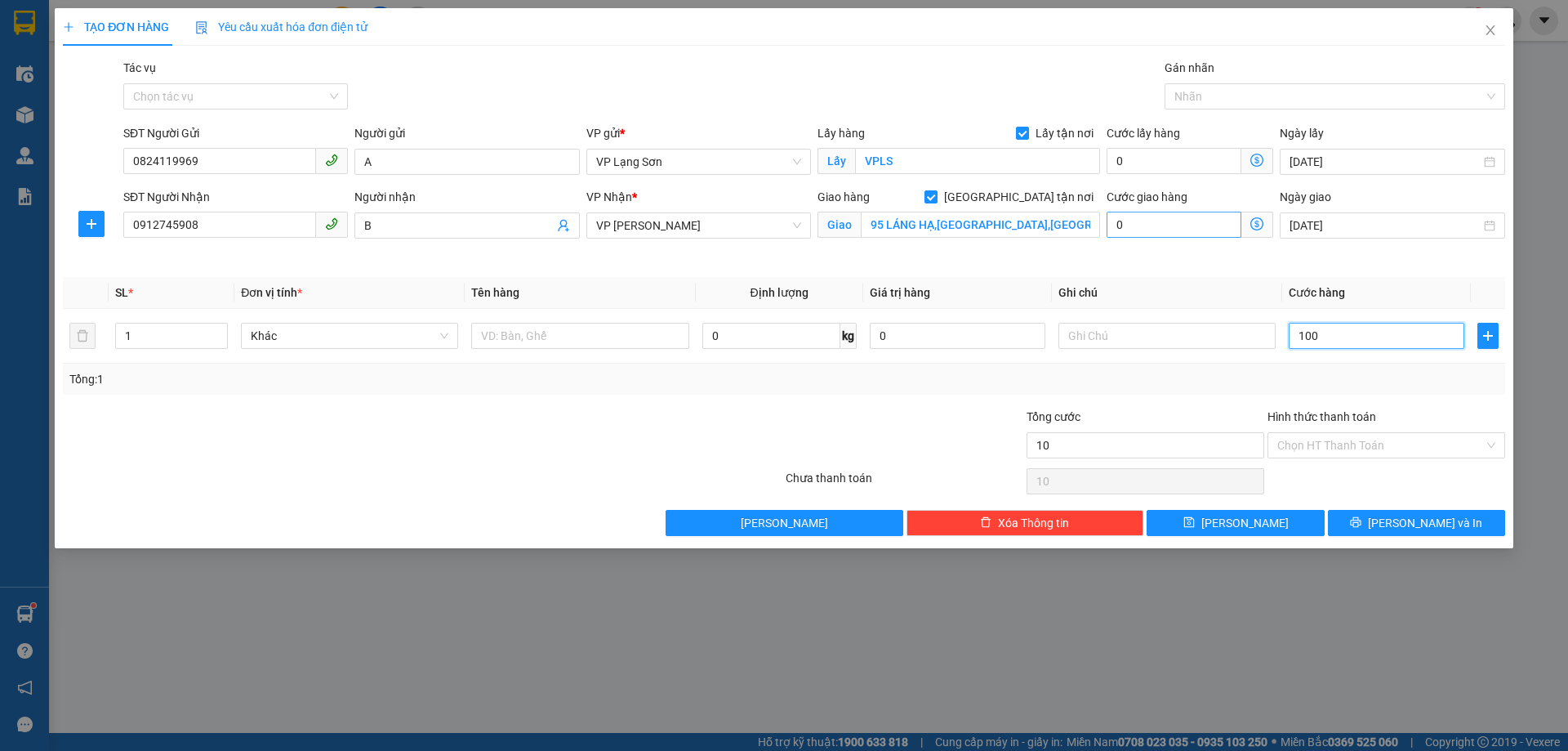
type input "100"
type input "1.000"
type input "10.000"
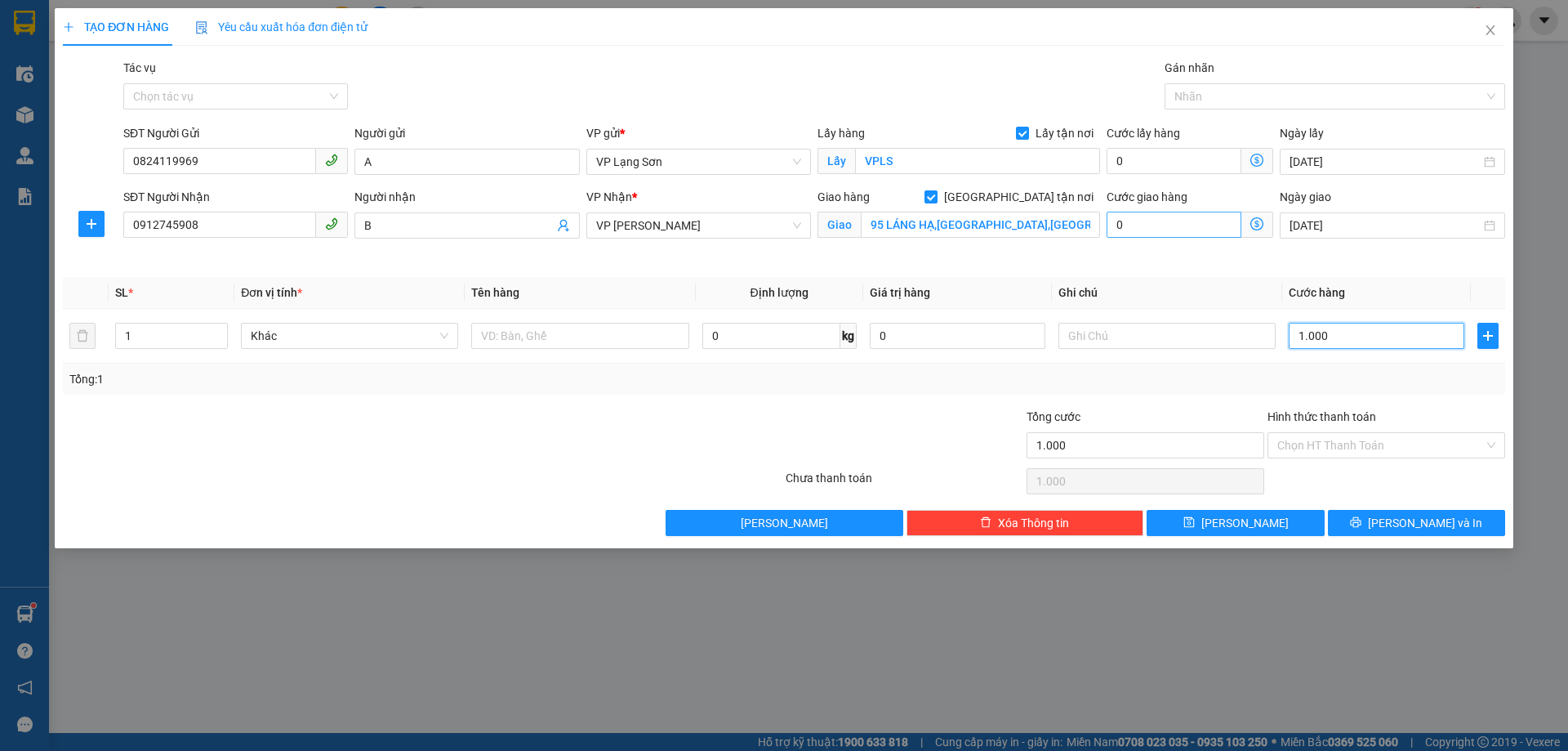
type input "10.000"
type input "100.000"
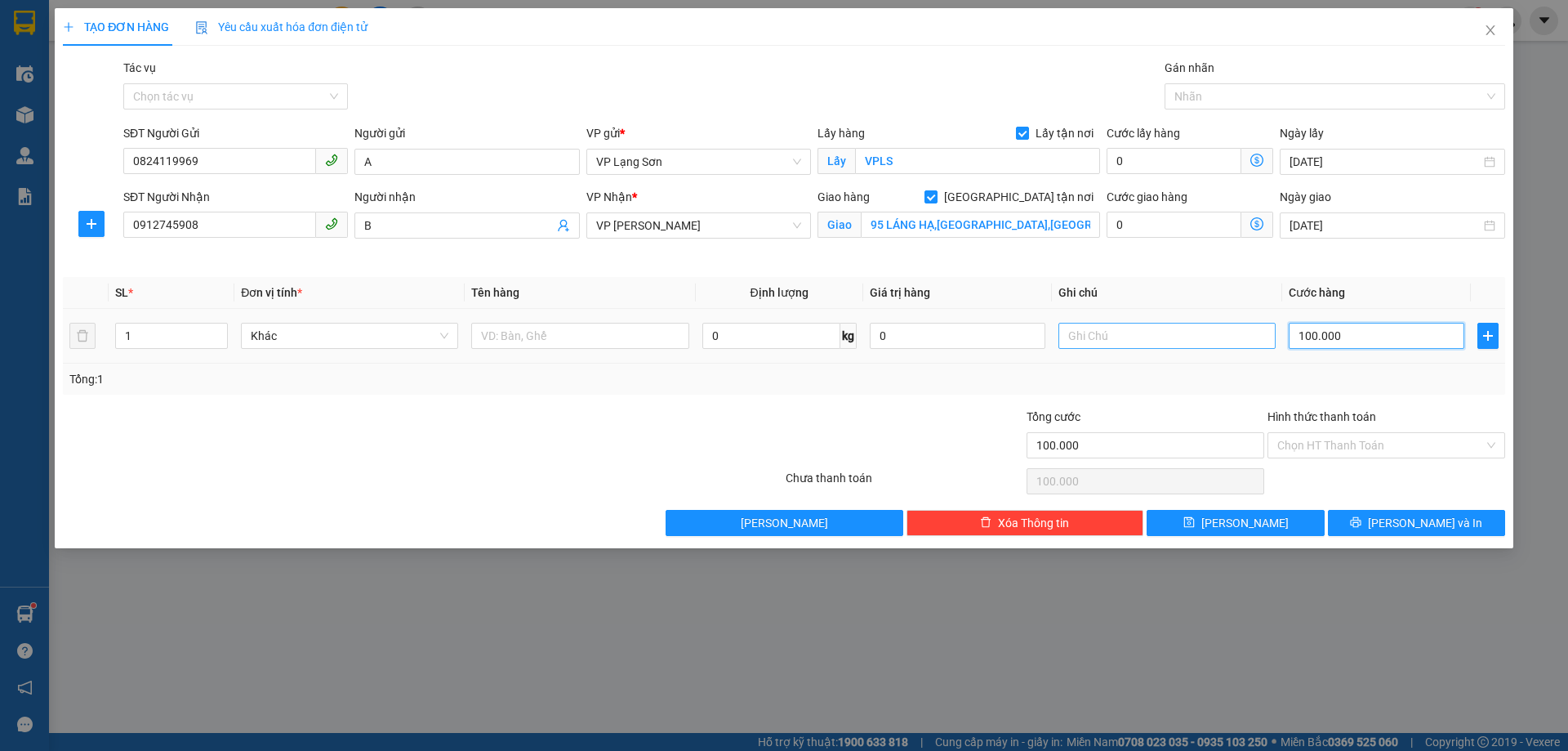
type input "100.000"
drag, startPoint x: 1127, startPoint y: 330, endPoint x: 1017, endPoint y: 265, distance: 127.8
click at [1124, 335] on input "text" at bounding box center [1167, 336] width 218 height 27
type input "N"
type input "CK CTY 100K LÚC"
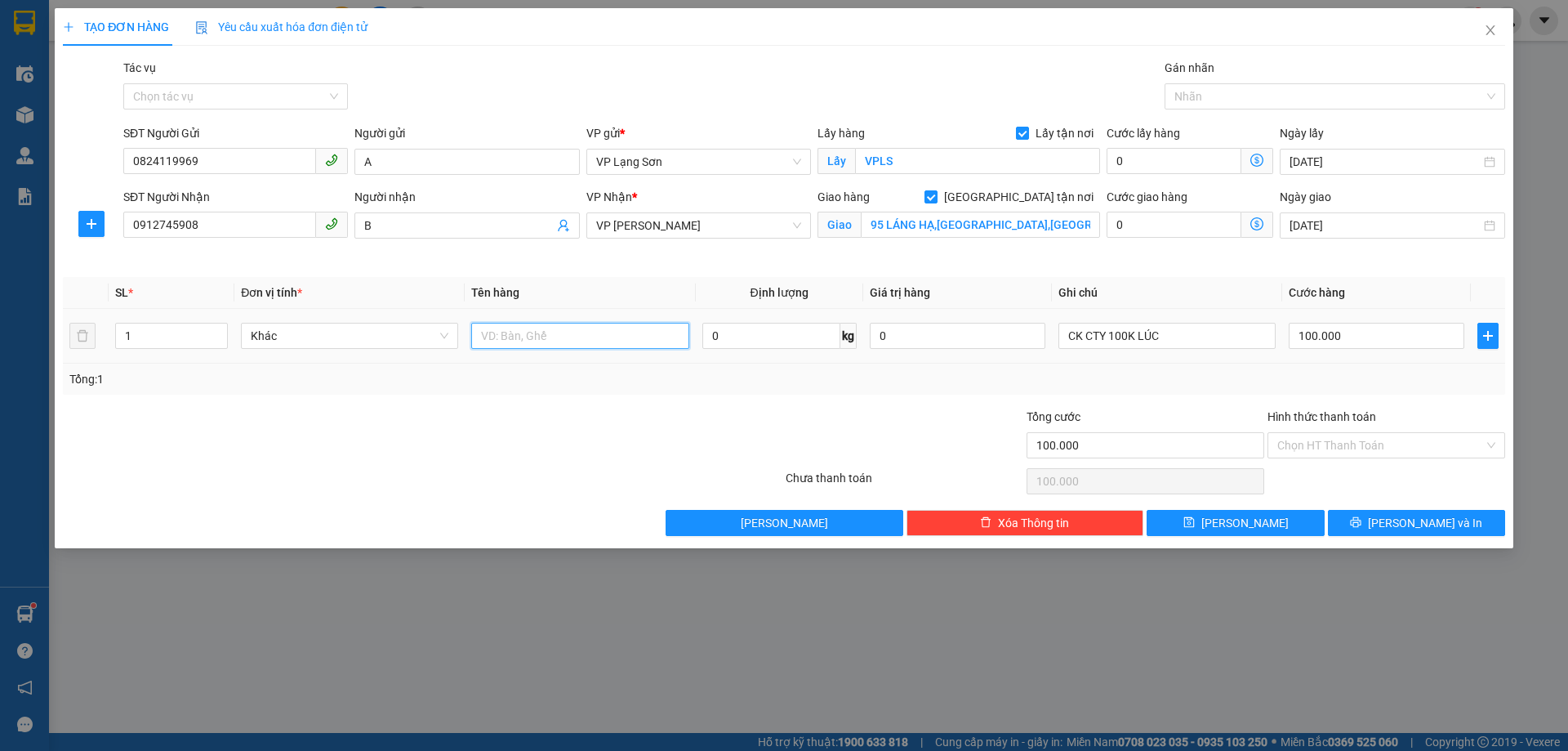
click at [500, 338] on input "text" at bounding box center [580, 336] width 218 height 27
type input "1 THÙNG HẠT DẺ"
click at [1378, 333] on input "100.000" at bounding box center [1376, 336] width 176 height 27
type input "1"
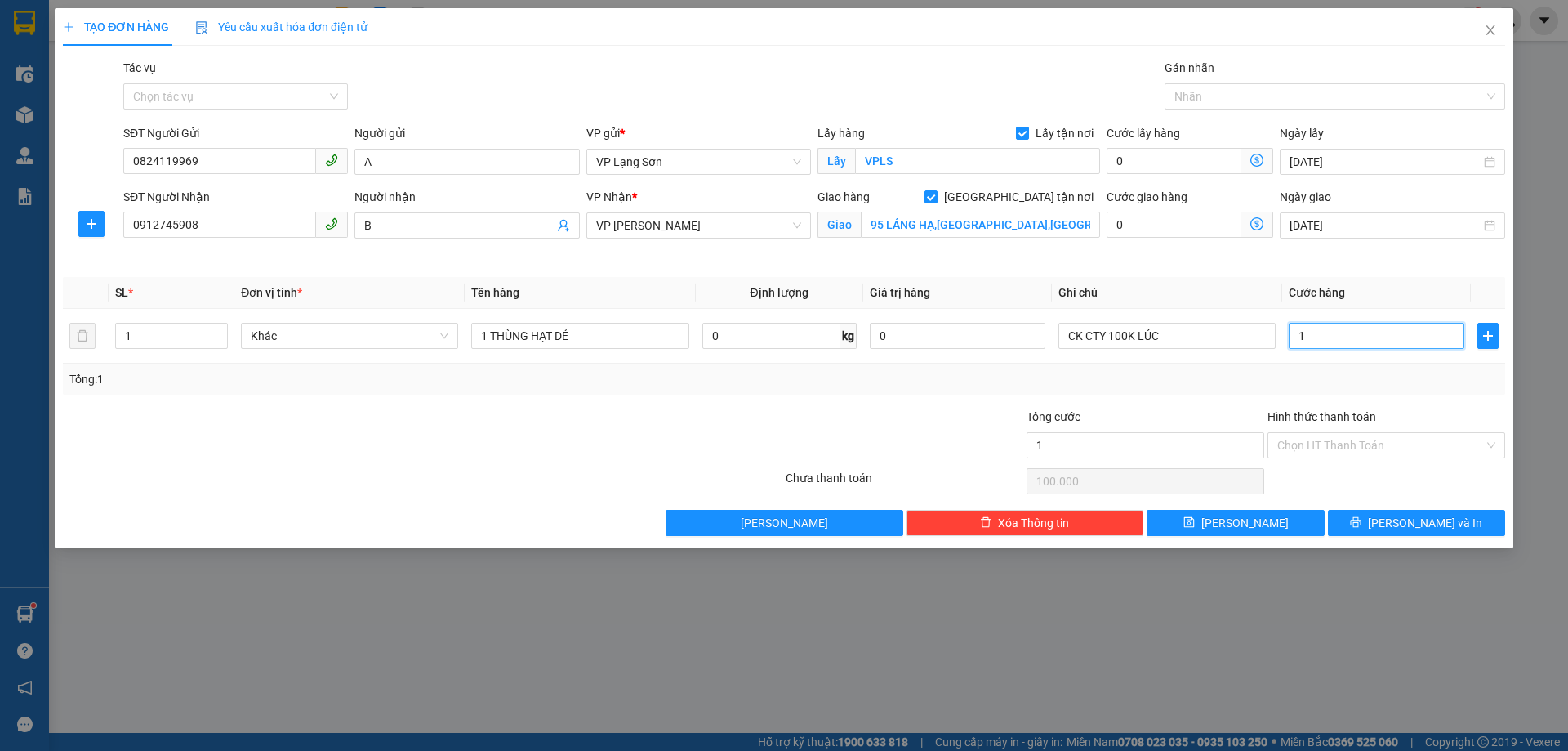
type input "1"
type input "15"
type input "150"
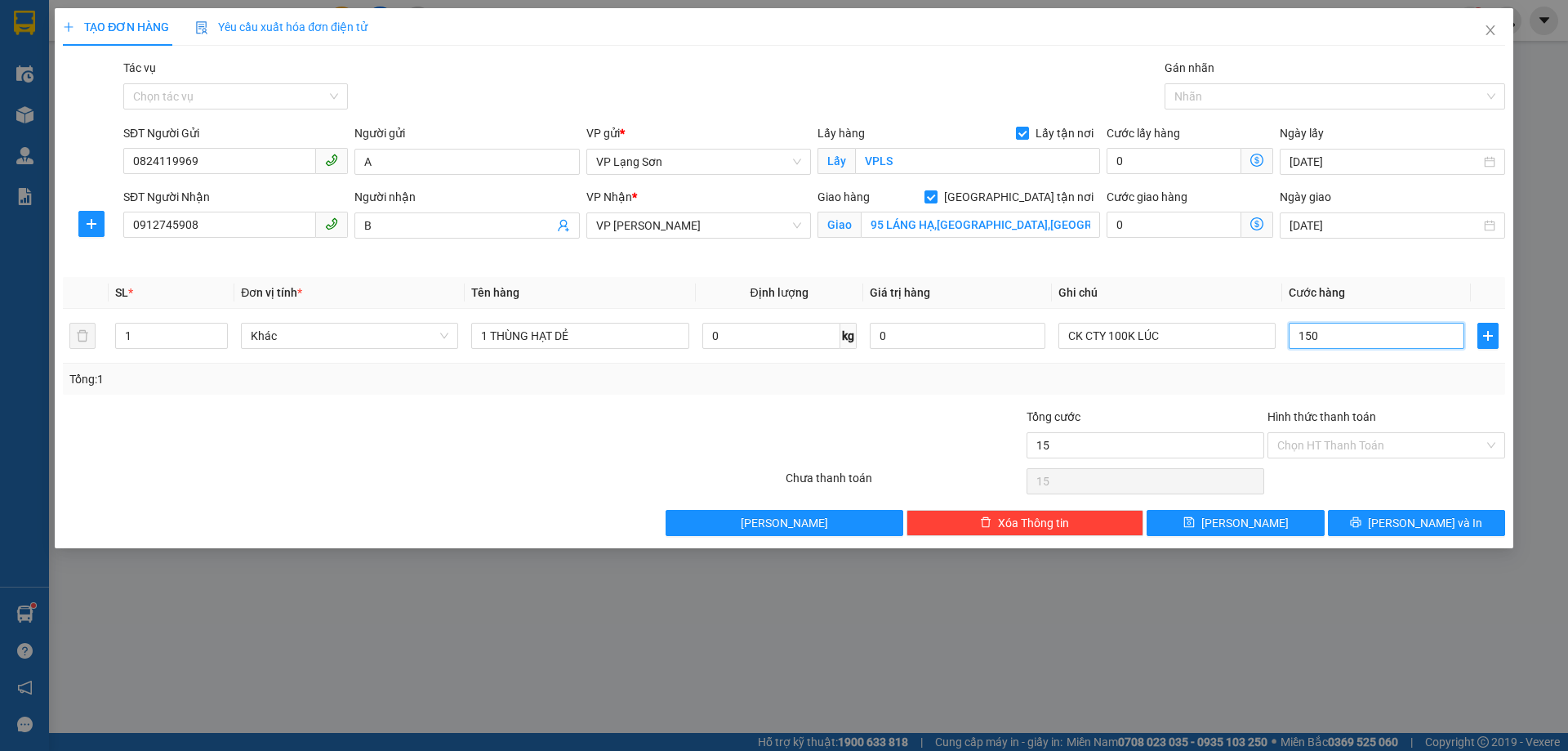
type input "150"
type input "1.500"
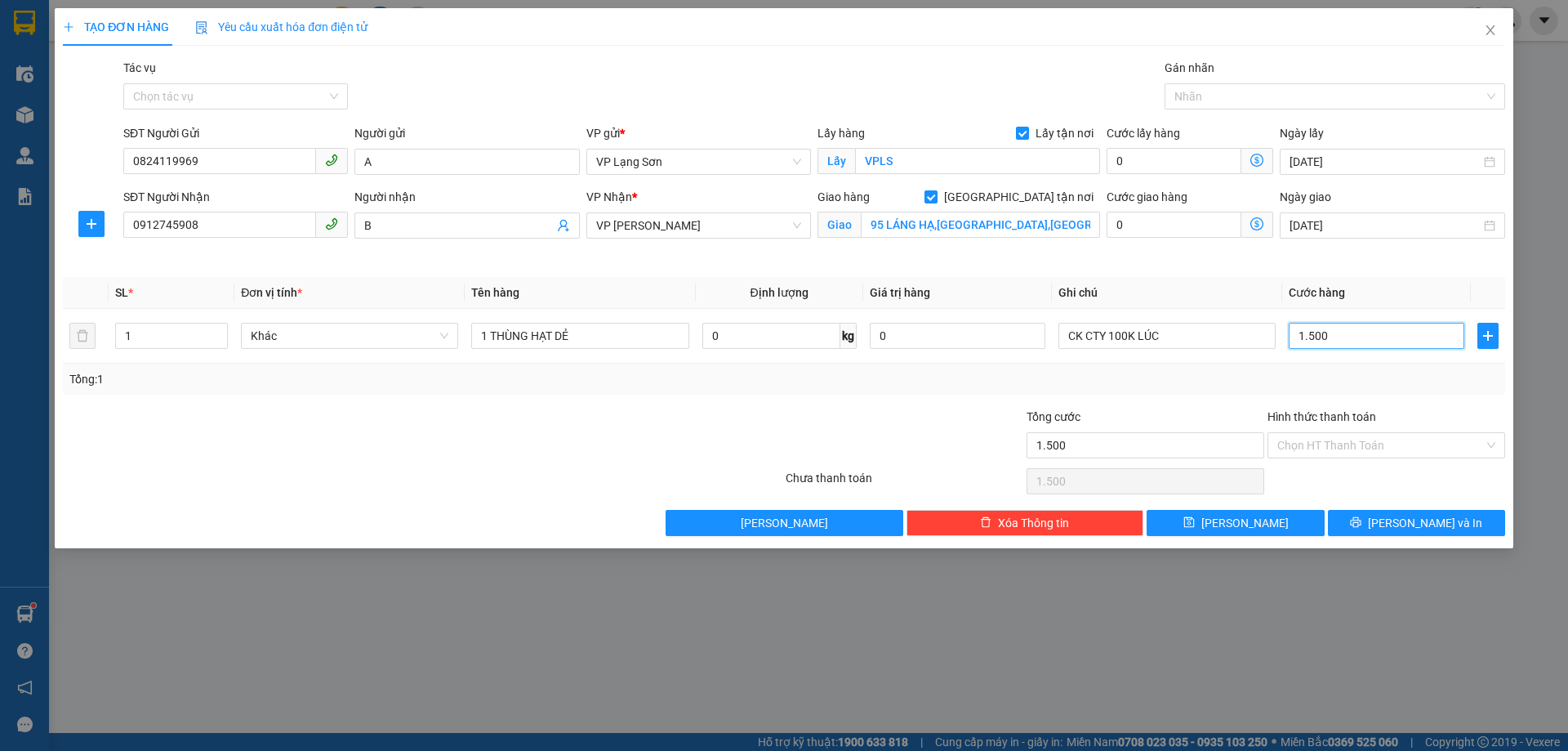
type input "15.000"
type input "150.000"
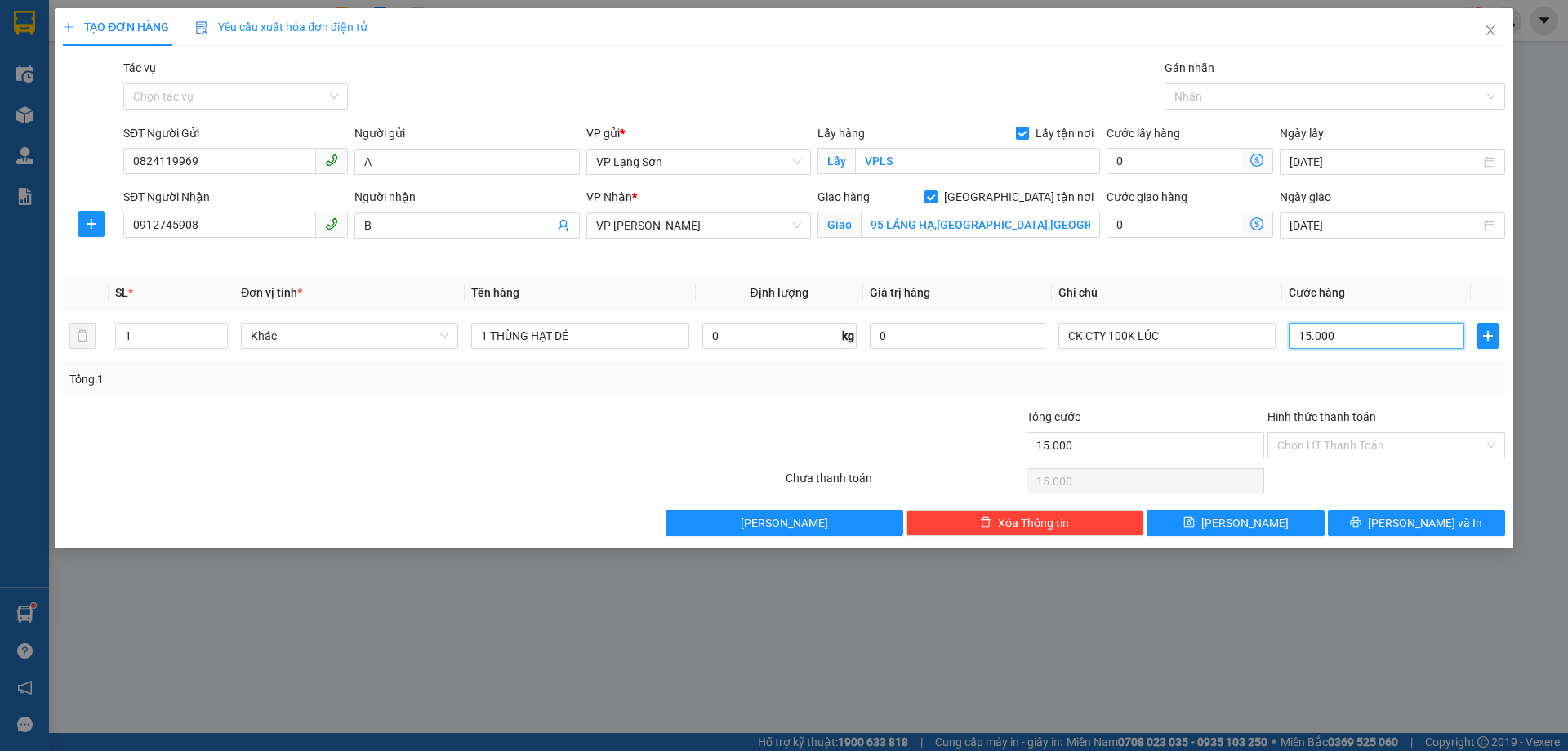
type input "150.000"
drag, startPoint x: 602, startPoint y: 343, endPoint x: 612, endPoint y: 334, distance: 13.5
click at [602, 343] on input "1 THÙNG HẠT DẺ" at bounding box center [580, 336] width 218 height 27
type input "1 THÙNG HẠT DẺ + 1 THÙNG ĐÔ ĂN"
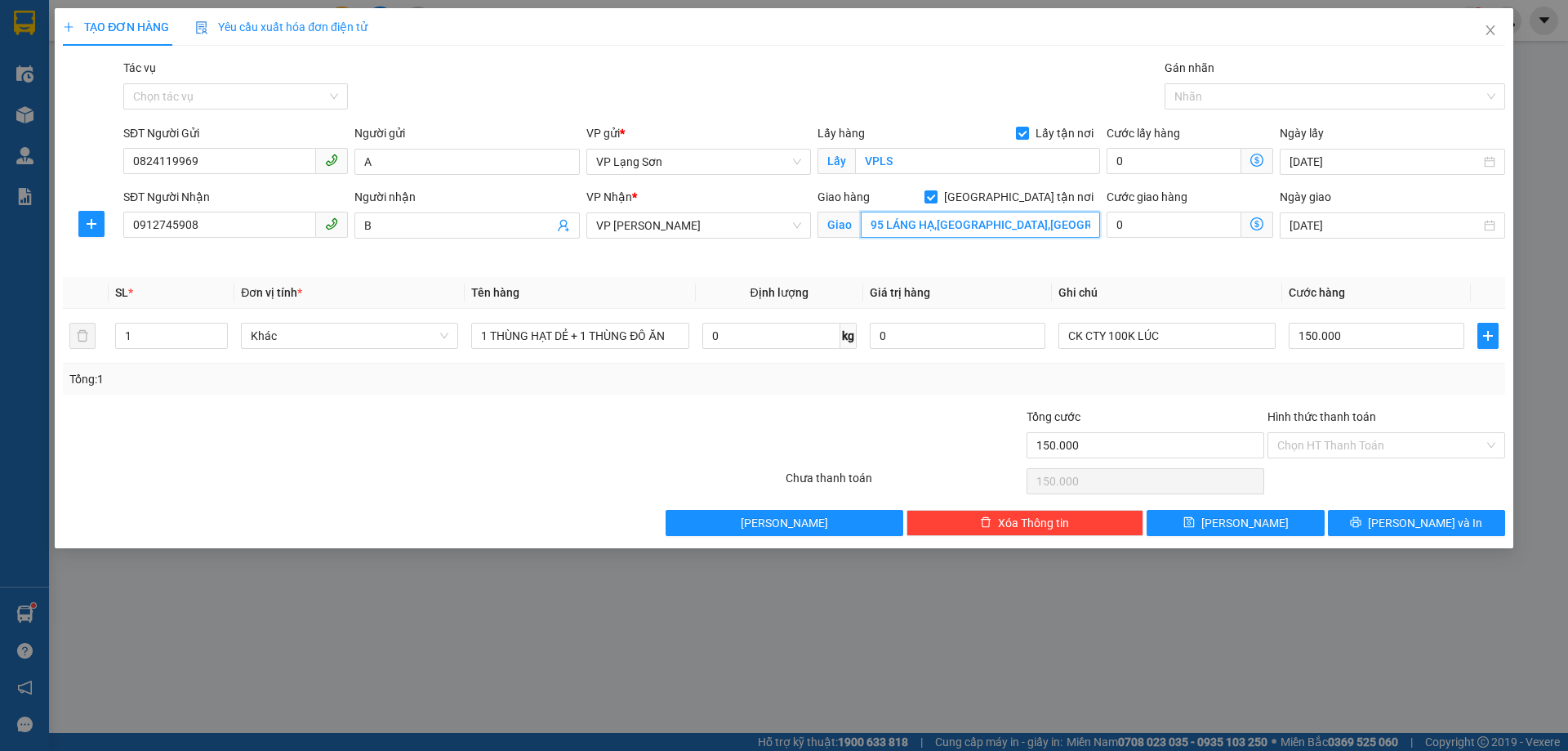
click at [883, 232] on input "95 LÁNG HẠ,[GEOGRAPHIC_DATA],[GEOGRAPHIC_DATA]" at bounding box center [980, 225] width 239 height 27
click at [883, 233] on input "95 LÁNG HẠ,[GEOGRAPHIC_DATA],[GEOGRAPHIC_DATA]" at bounding box center [980, 225] width 239 height 27
click at [883, 232] on input "95 LÁNG HẠ,[GEOGRAPHIC_DATA],[GEOGRAPHIC_DATA]" at bounding box center [980, 225] width 239 height 27
click at [1062, 221] on input "93 LÁNG HẠ,[GEOGRAPHIC_DATA],[GEOGRAPHIC_DATA]" at bounding box center [980, 225] width 239 height 27
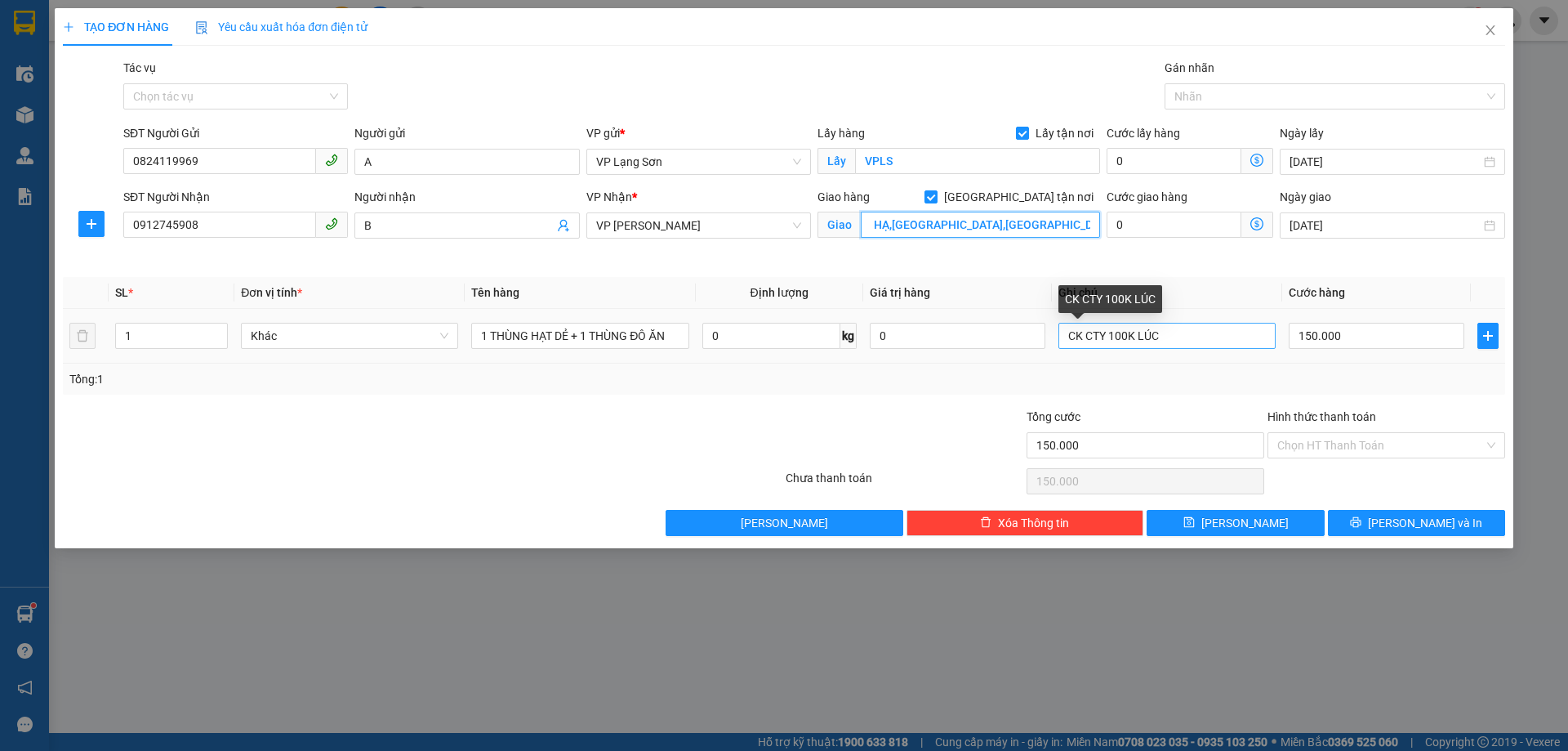
type input "93 LÁNG HẠ,[GEOGRAPHIC_DATA],[GEOGRAPHIC_DATA] TÒA GREE DAIMOL"
click at [1175, 340] on input "CK CTY 100K LÚC" at bounding box center [1167, 336] width 218 height 27
type input "CK CTY 100K LÚC 13H25/12/9"
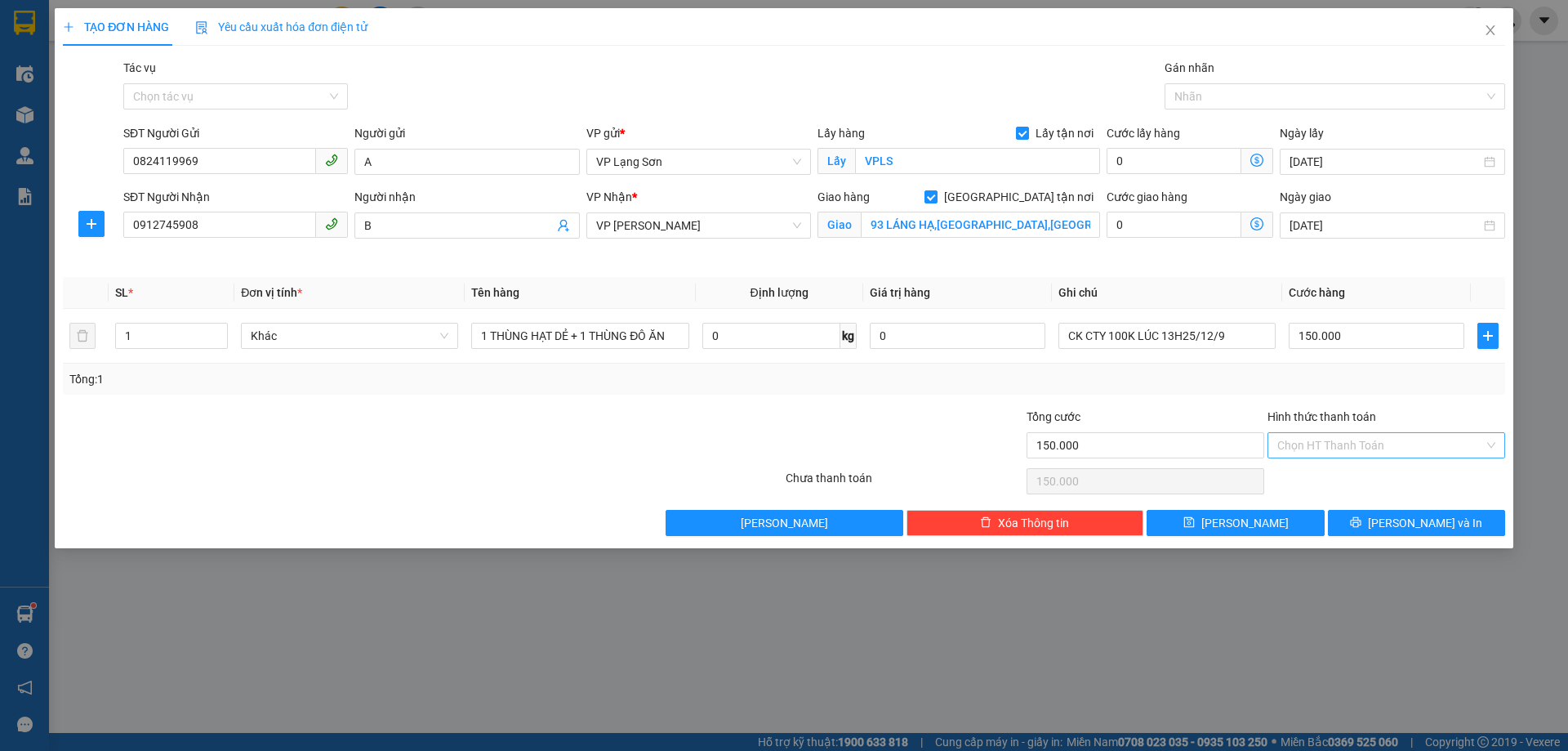
click at [1385, 446] on input "Hình thức thanh toán" at bounding box center [1380, 445] width 206 height 25
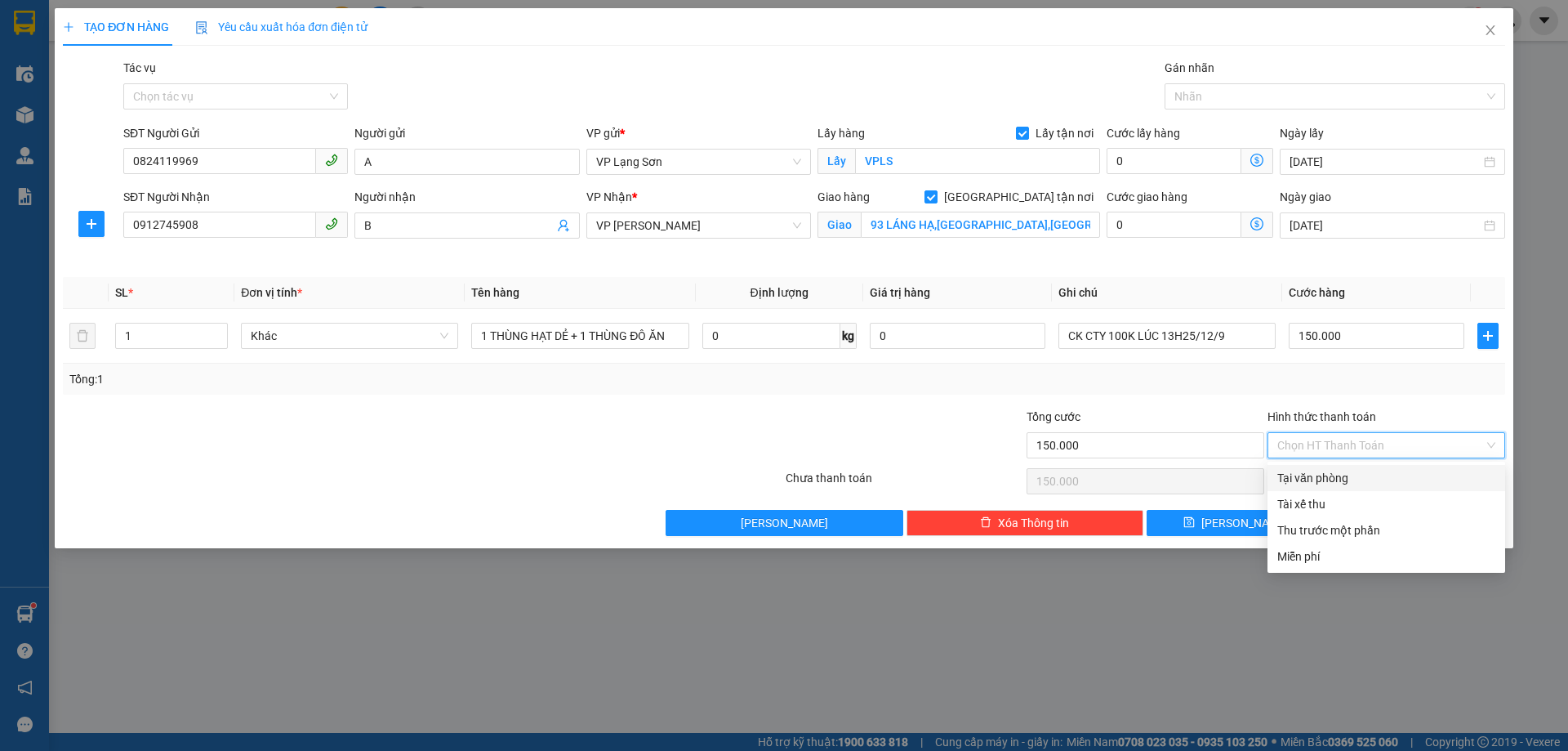
click at [1332, 478] on div "Tại văn phòng" at bounding box center [1386, 478] width 218 height 18
type input "0"
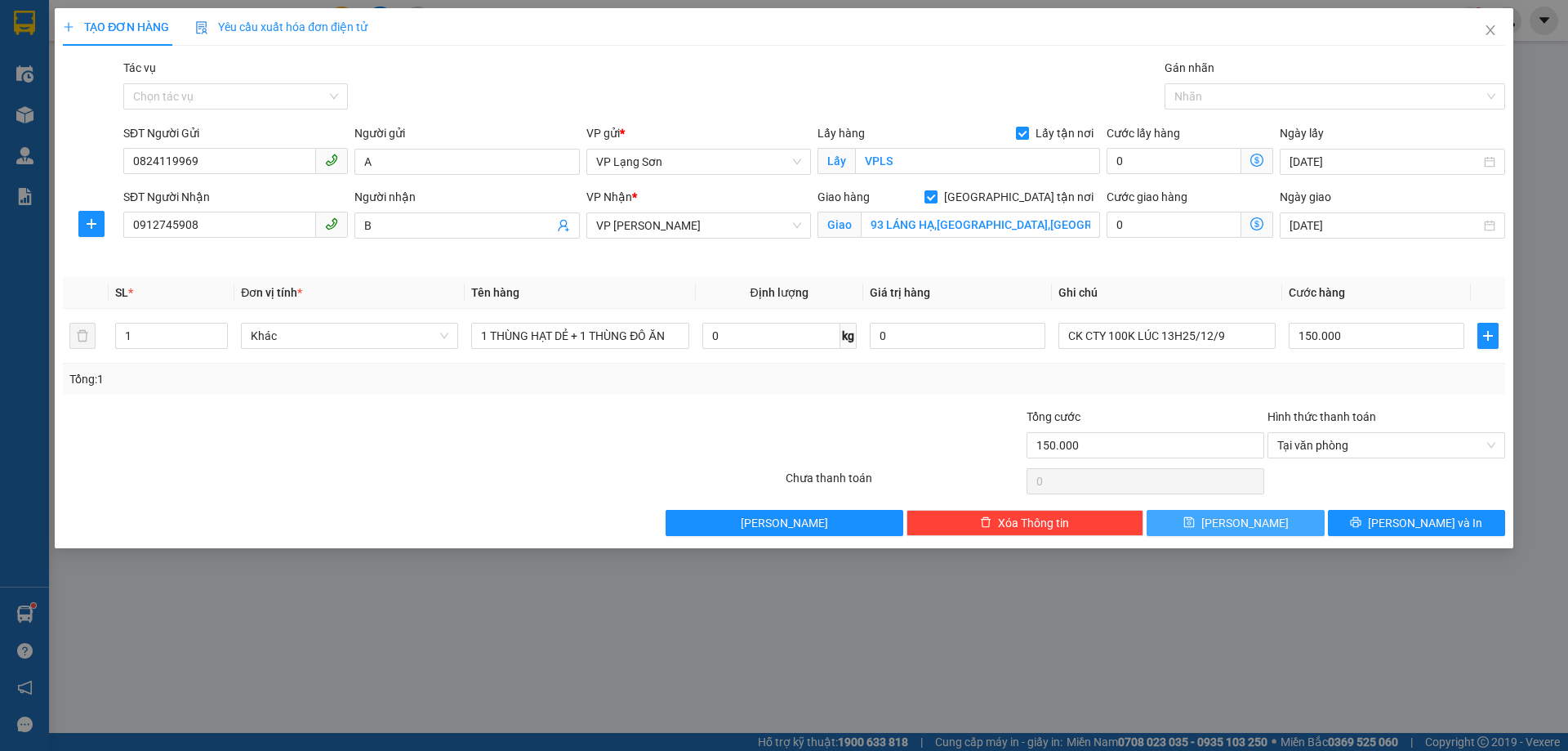
click at [1236, 532] on span "[PERSON_NAME]" at bounding box center [1245, 523] width 87 height 18
checkbox input "false"
type input "0"
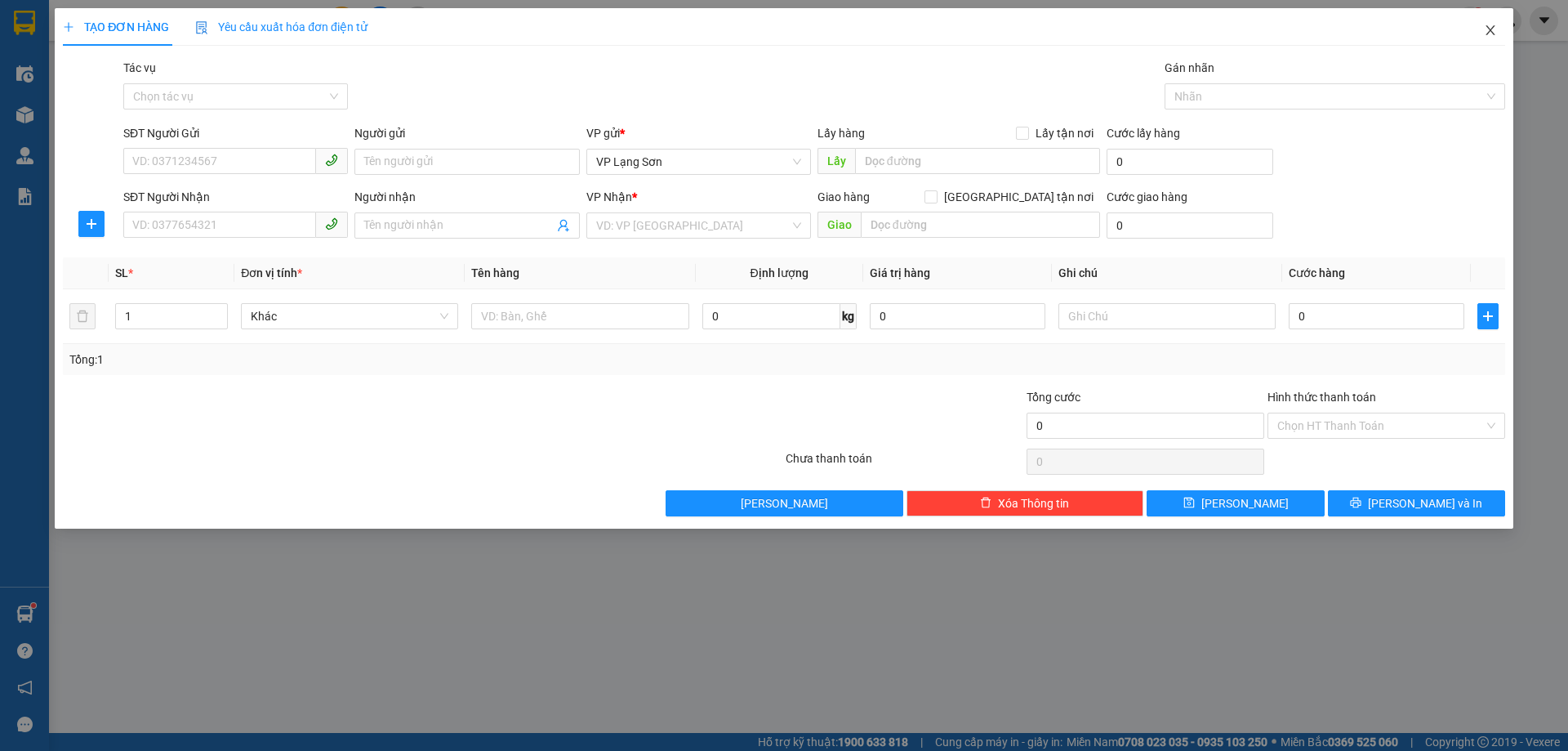
click at [1490, 30] on icon "close" at bounding box center [1490, 30] width 9 height 9
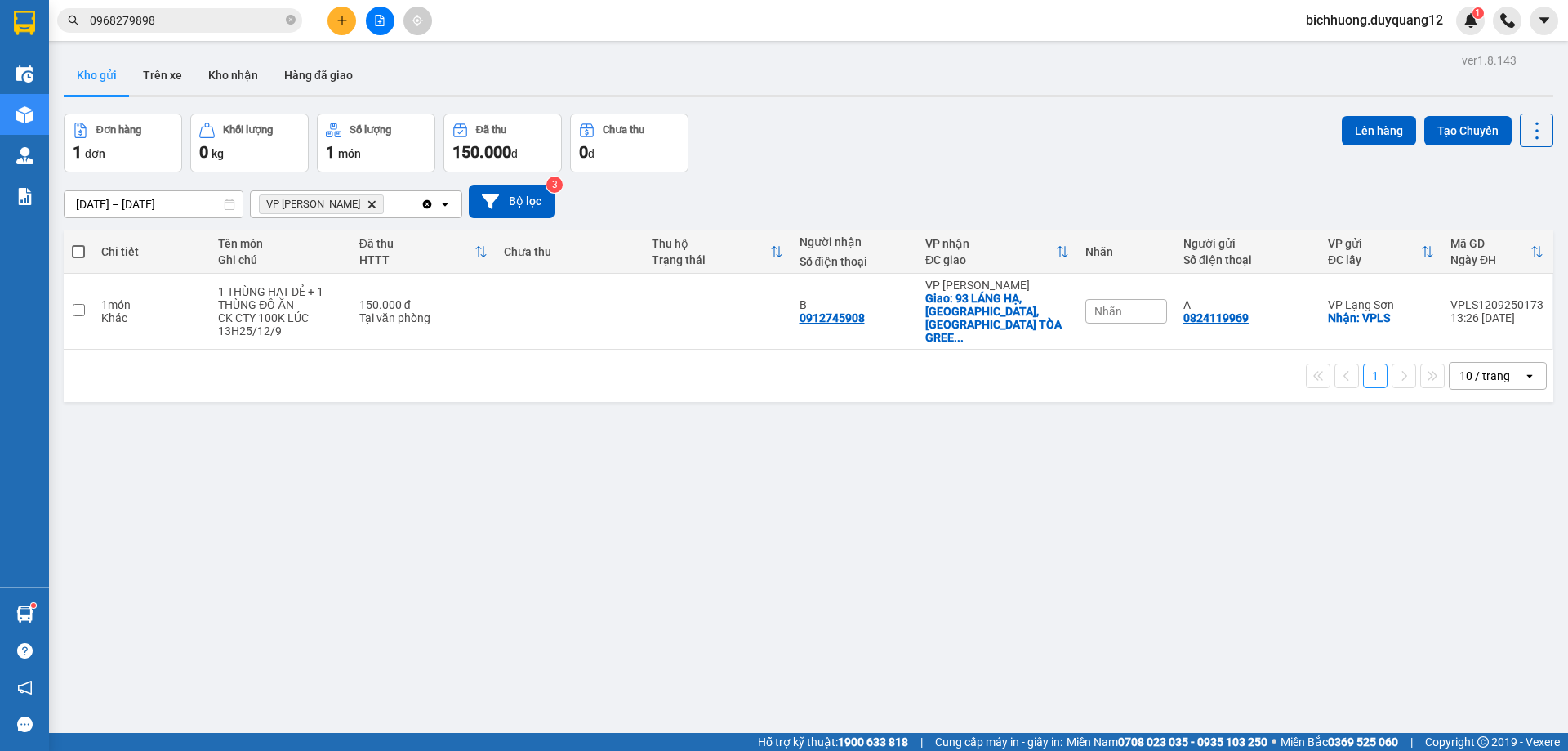
click at [1115, 305] on span "Nhãn" at bounding box center [1108, 311] width 27 height 13
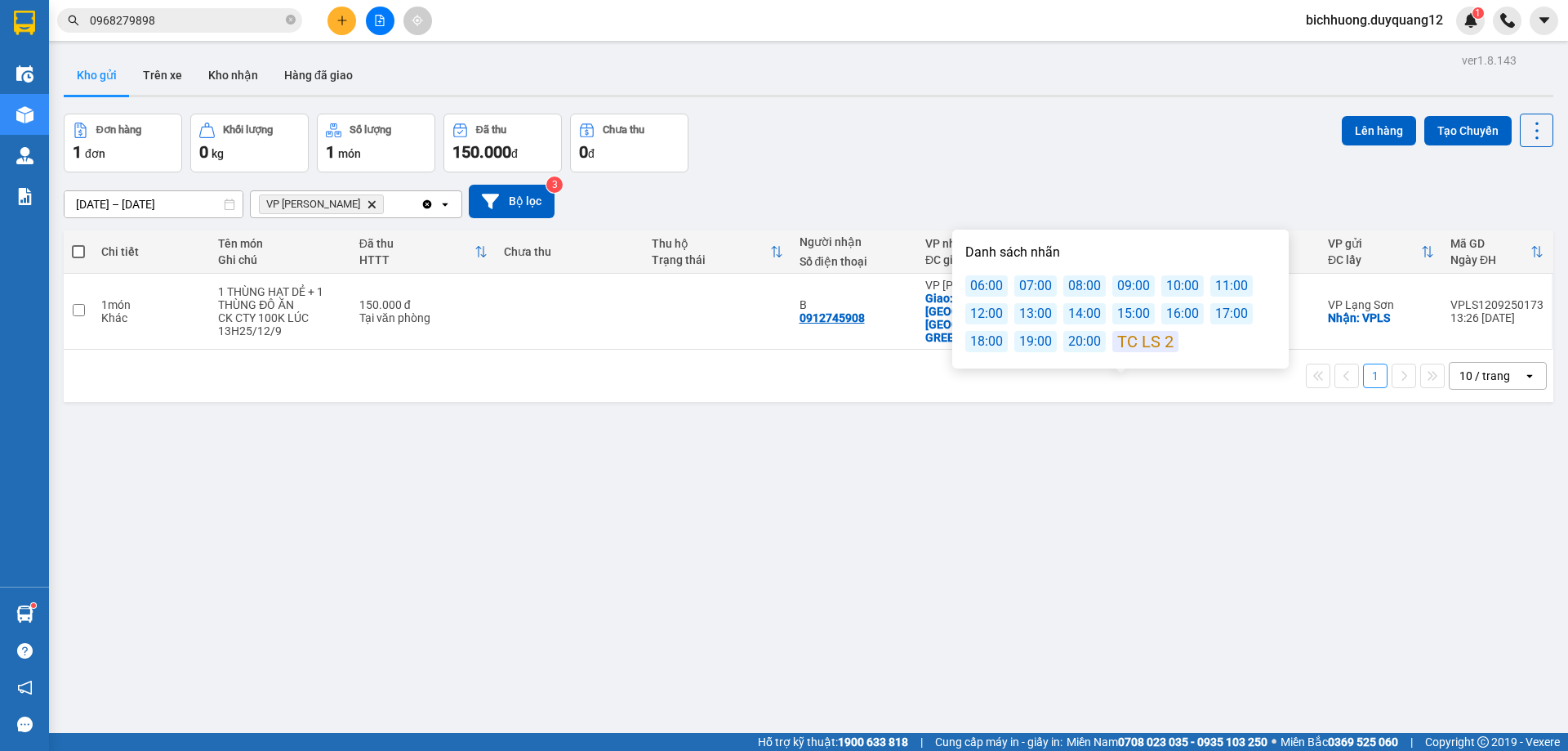
click at [996, 314] on div "12:00" at bounding box center [987, 314] width 43 height 21
click at [1086, 313] on div "14:00" at bounding box center [1085, 314] width 43 height 21
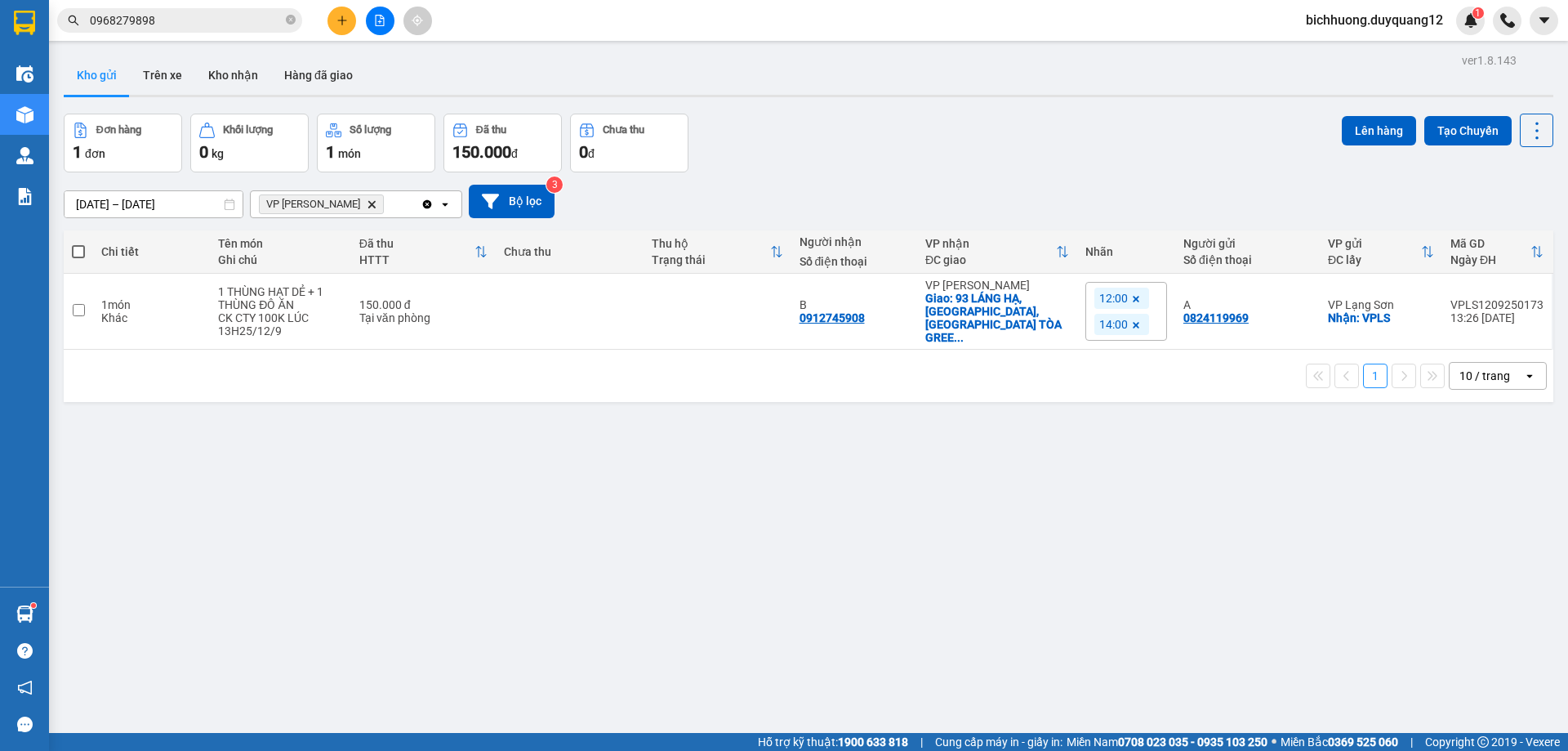
click at [1187, 136] on div "Đơn hàng 1 đơn Khối lượng 0 kg Số lượng 1 món Đã thu 150.000 đ Chưa thu 0 đ Lên…" at bounding box center [808, 143] width 1490 height 59
click at [1133, 296] on icon at bounding box center [1135, 298] width 9 height 9
